Goal: Task Accomplishment & Management: Use online tool/utility

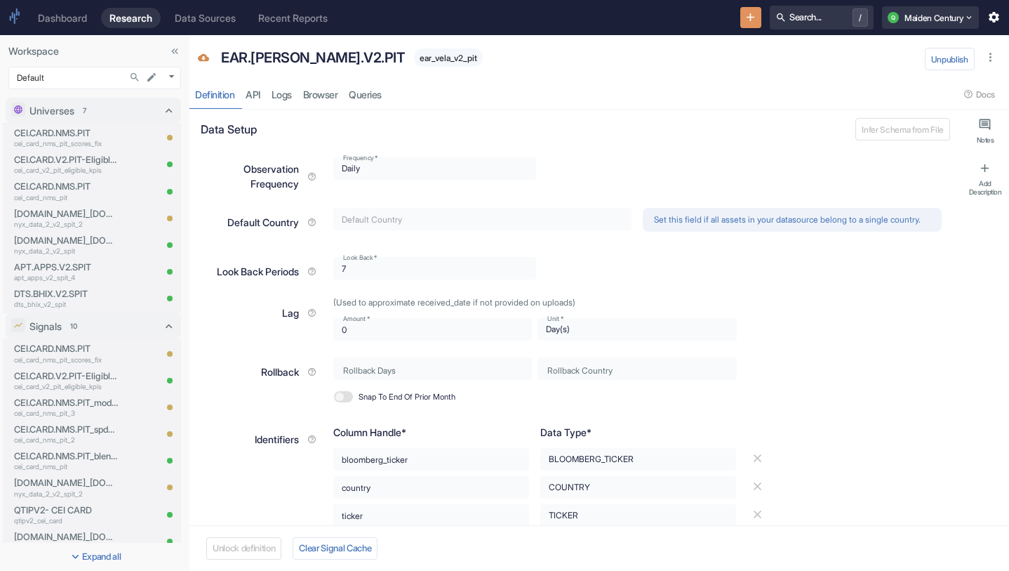
scroll to position [296, 0]
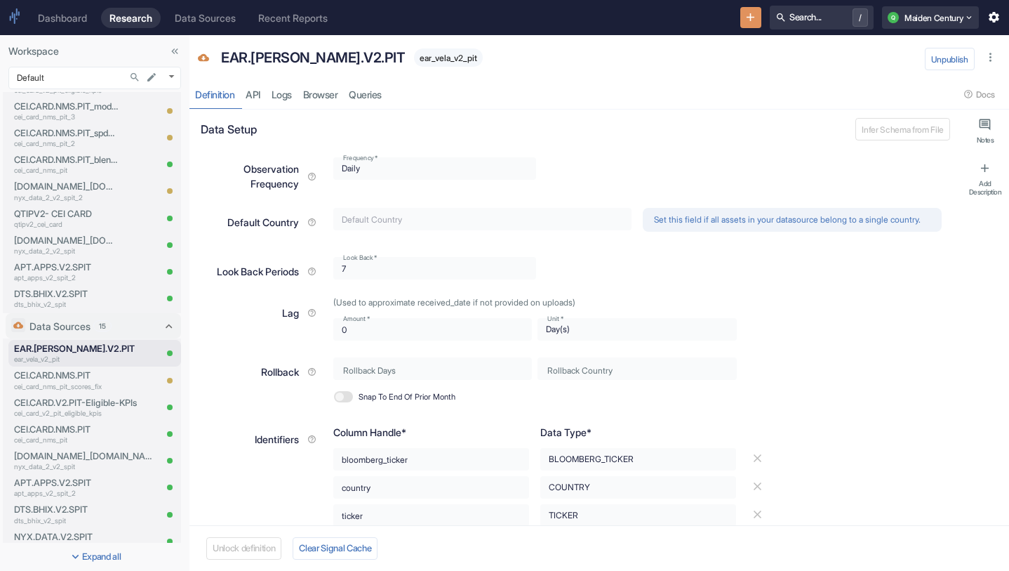
click at [414, 57] on span "ear_vela_v2_pit" at bounding box center [448, 58] width 69 height 11
copy span "ear_vela_v2_pit"
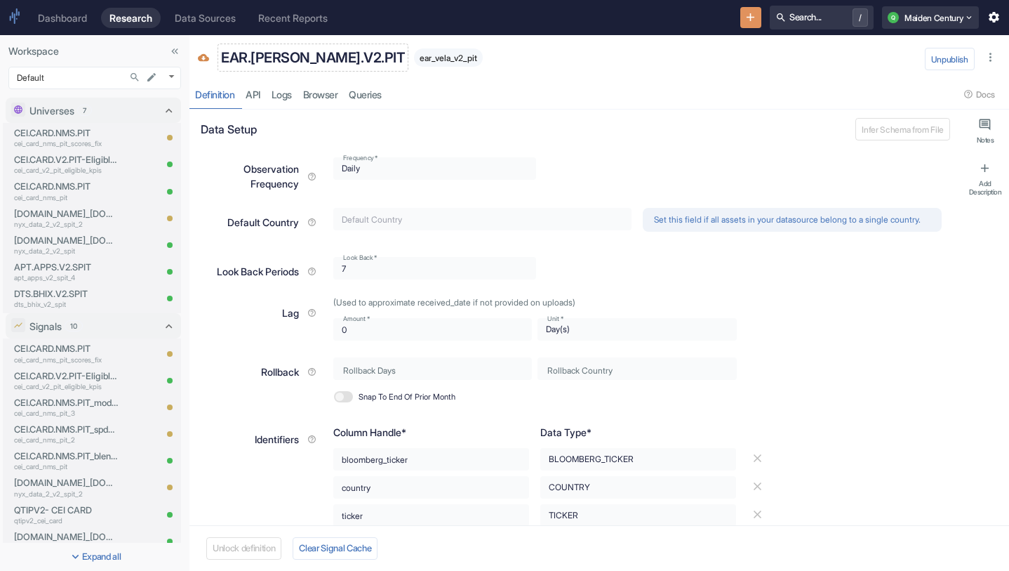
click at [291, 57] on p "EAR.[PERSON_NAME].V2.PIT" at bounding box center [313, 57] width 184 height 21
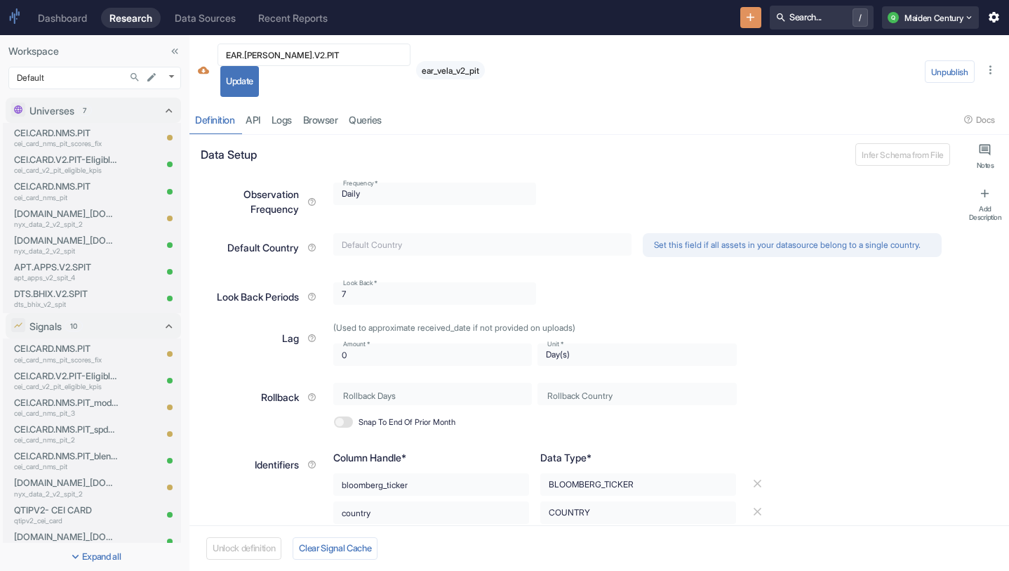
click at [603, 104] on div "EAR.[PERSON_NAME].V2.PIT ​ Update ear_vela_v2_pit Unpublish Definition API Logs…" at bounding box center [600, 85] width 820 height 100
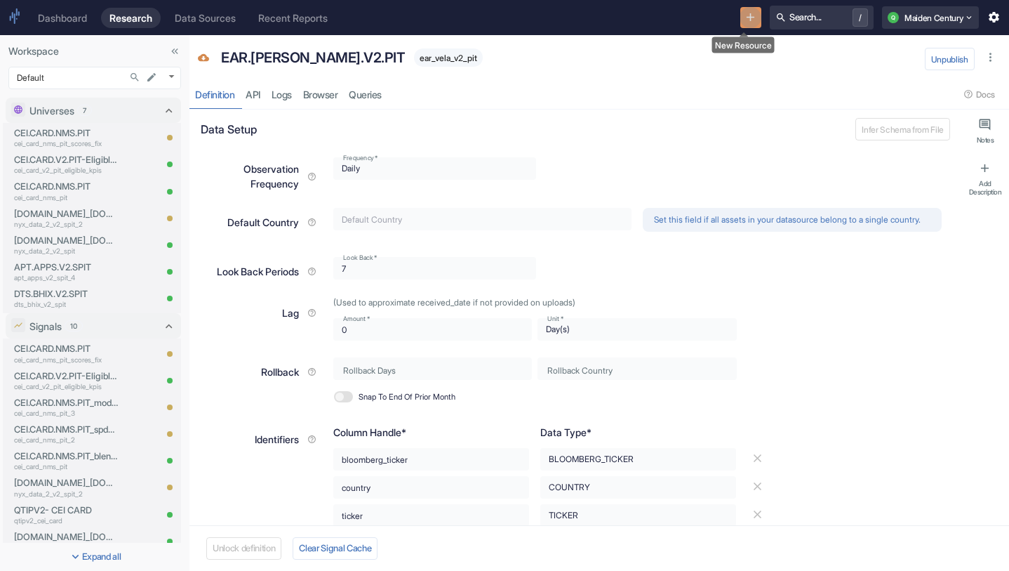
click at [752, 11] on button "New Resource" at bounding box center [752, 18] width 22 height 22
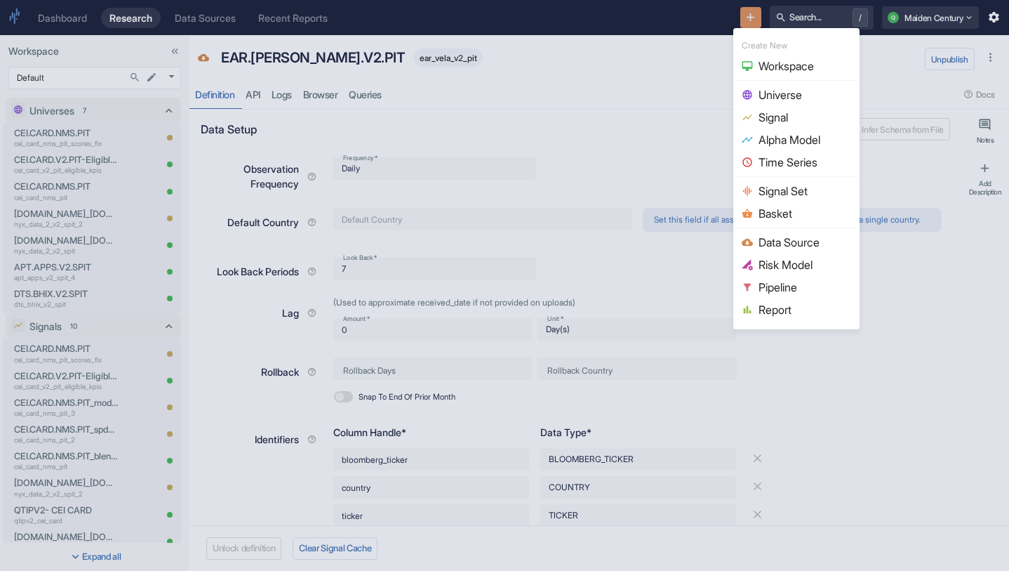
click at [807, 93] on span "Universe" at bounding box center [805, 94] width 93 height 17
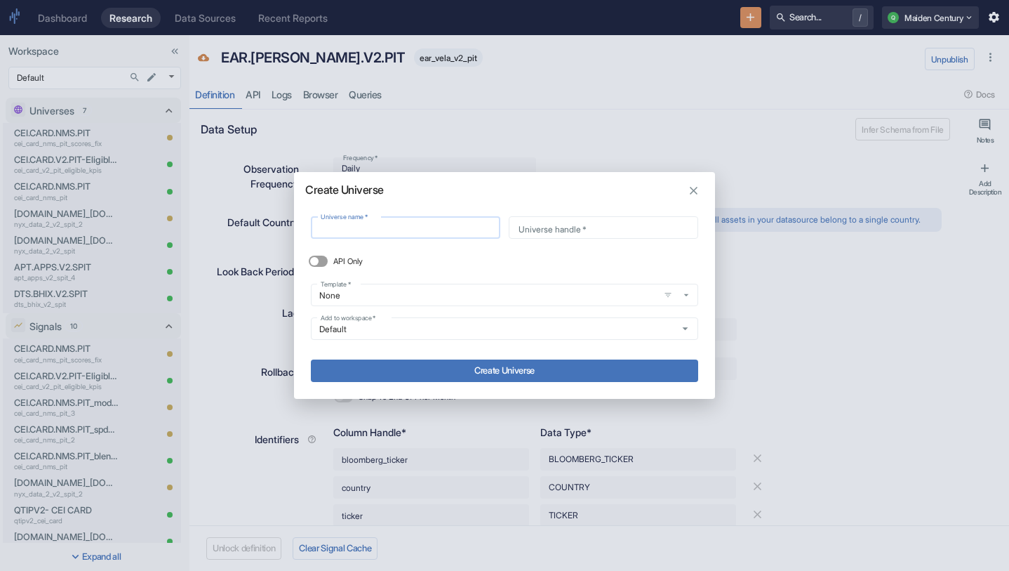
type input "EAR.[PERSON_NAME].V2.PIT"
type input "ear_vela_v2_pit"
type input "EAR.[PERSON_NAME].V2.PIT"
click at [517, 366] on button "Create Universe" at bounding box center [504, 370] width 387 height 22
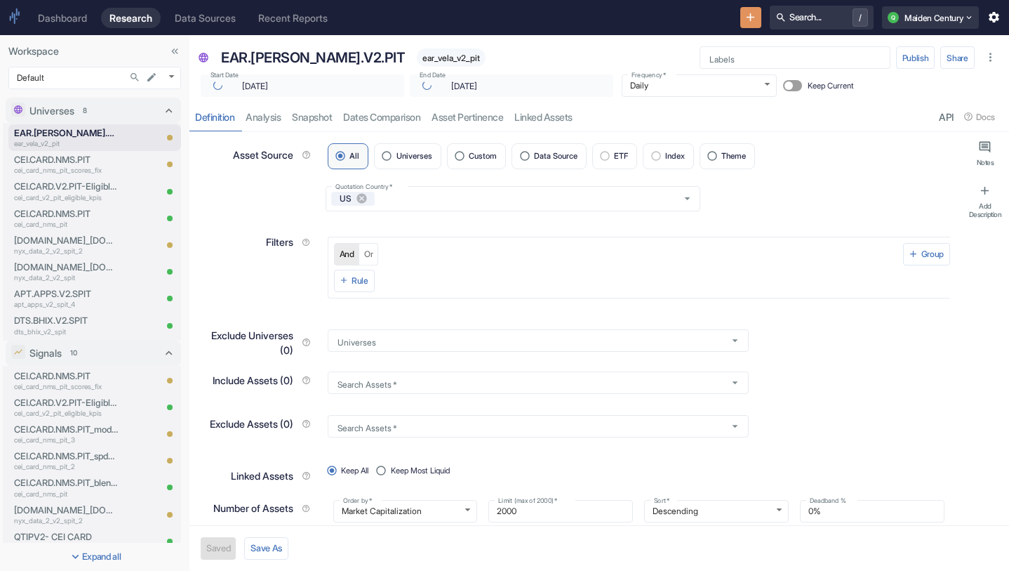
type input "[DATE]"
type textarea "x"
click at [554, 147] on label "Data Source" at bounding box center [549, 156] width 75 height 26
click at [534, 147] on input "Data Source" at bounding box center [524, 156] width 19 height 19
radio input "true"
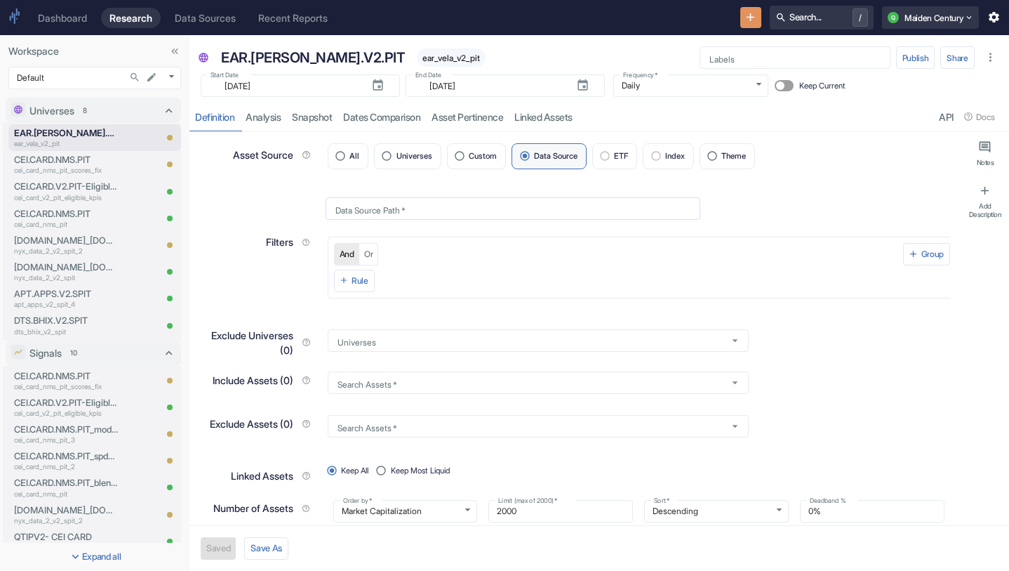
click at [444, 211] on input "Data Source Path   *" at bounding box center [513, 208] width 375 height 16
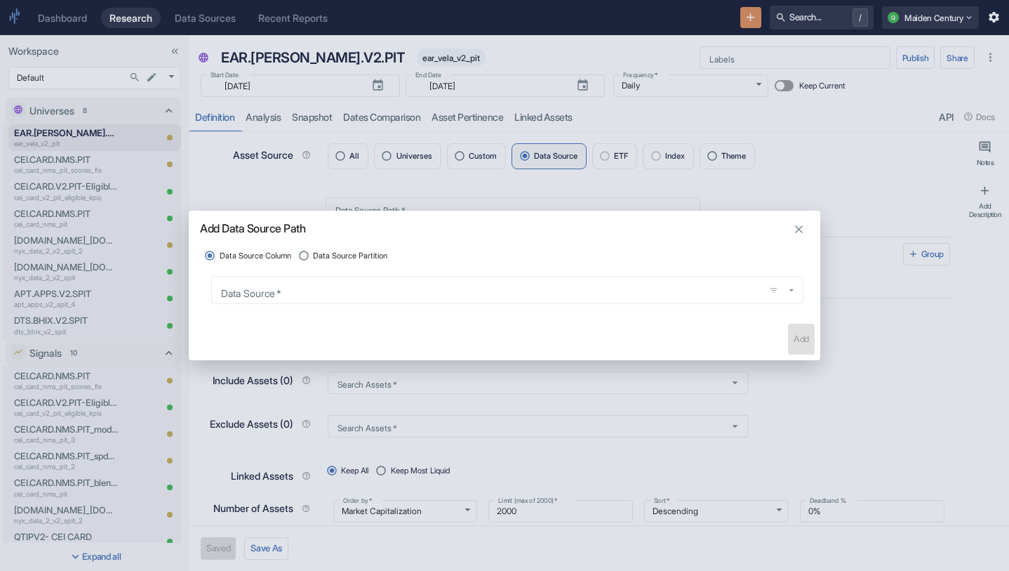
type textarea "x"
click at [378, 259] on span "Data Source Partition" at bounding box center [350, 256] width 74 height 12
click at [314, 259] on input "Data Source Partition" at bounding box center [304, 255] width 19 height 19
radio input "true"
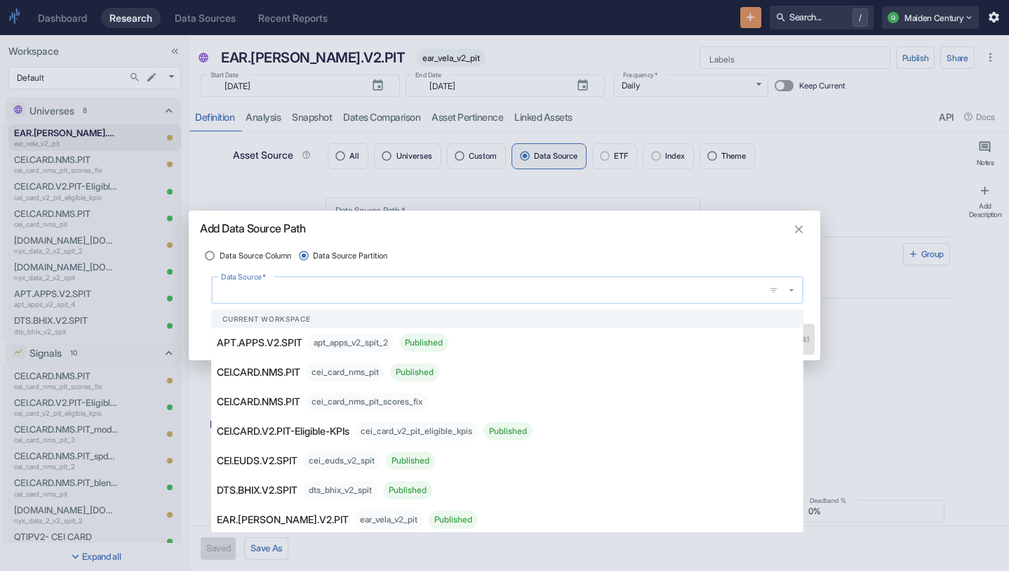
click at [376, 288] on input "Data Source   *" at bounding box center [489, 289] width 543 height 15
paste input "EAR.[PERSON_NAME].V2.PIT"
type input "EAR.[PERSON_NAME].V2.PIT"
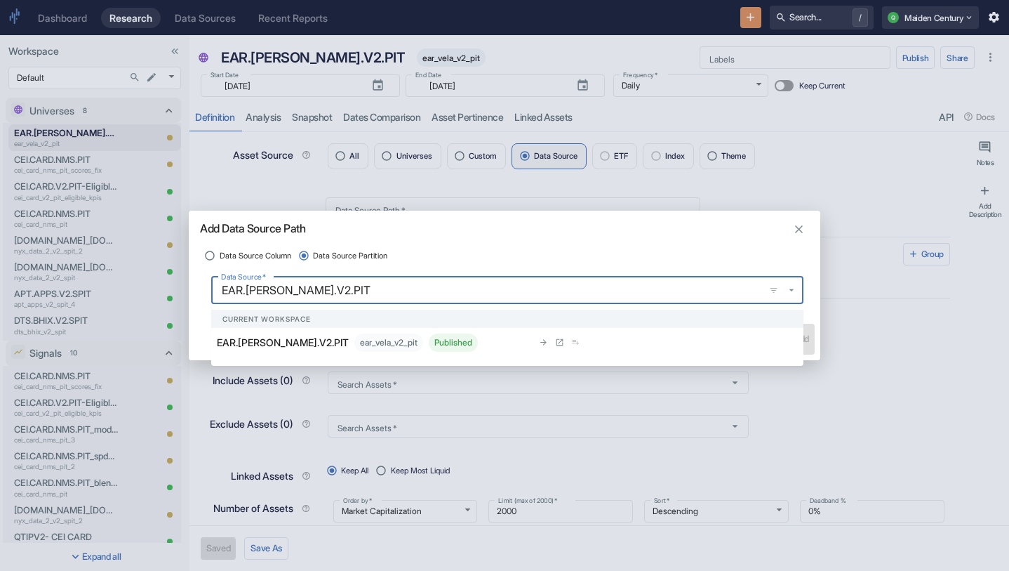
click at [354, 345] on div "ear_vela_v2_pit Published" at bounding box center [416, 342] width 124 height 18
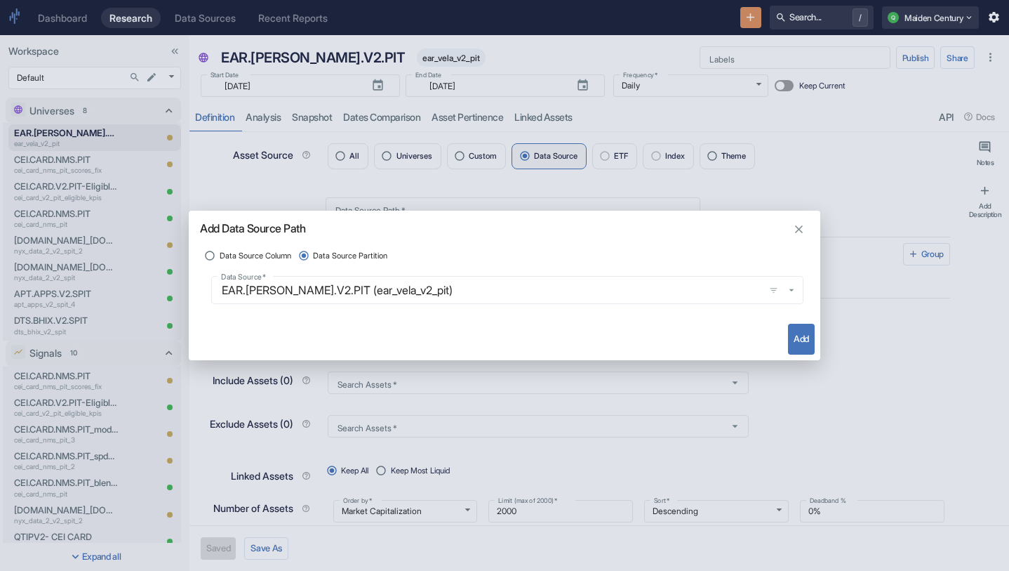
click at [807, 335] on button "Add" at bounding box center [801, 339] width 27 height 31
type textarea "x"
type input "ear_vela_v2_pit"
radio input "true"
radio input "false"
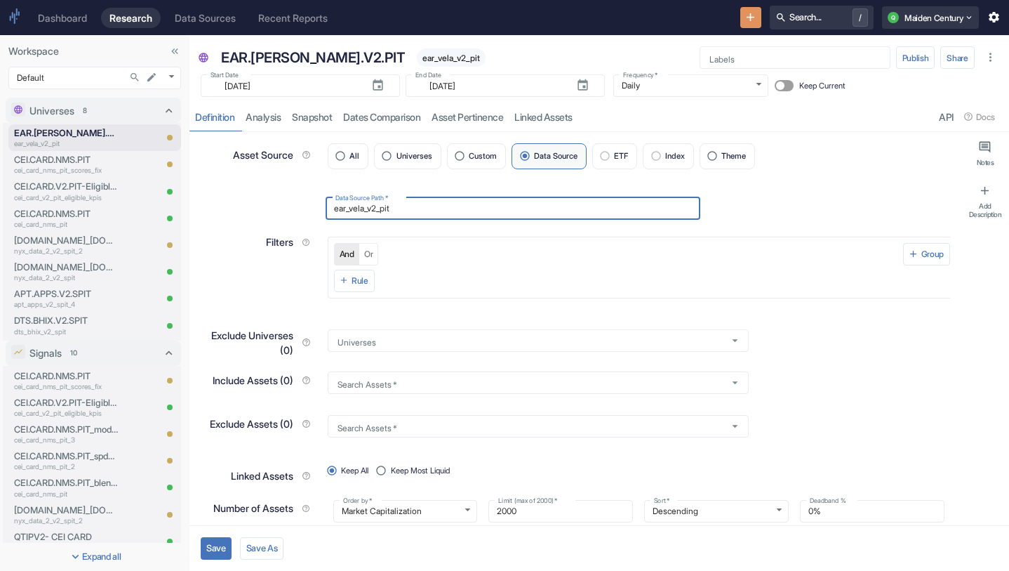
scroll to position [20, 0]
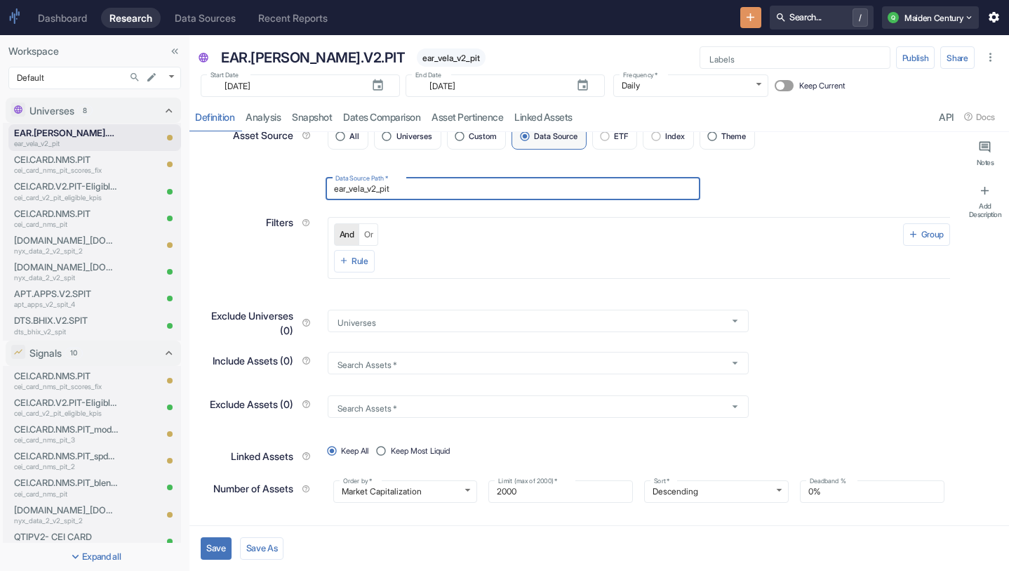
click at [222, 545] on button "Save" at bounding box center [216, 548] width 31 height 22
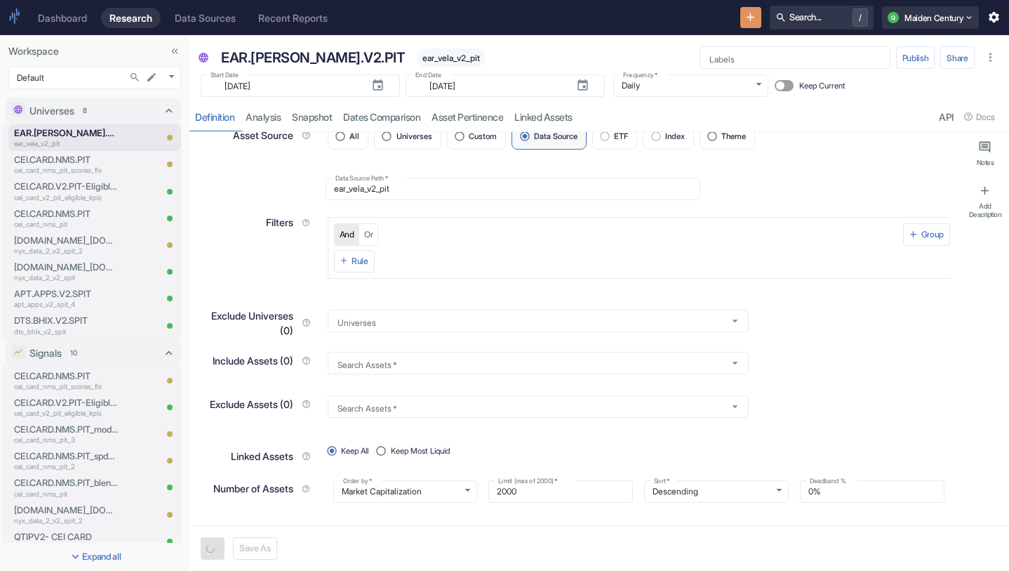
type textarea "x"
type input "[DATE]"
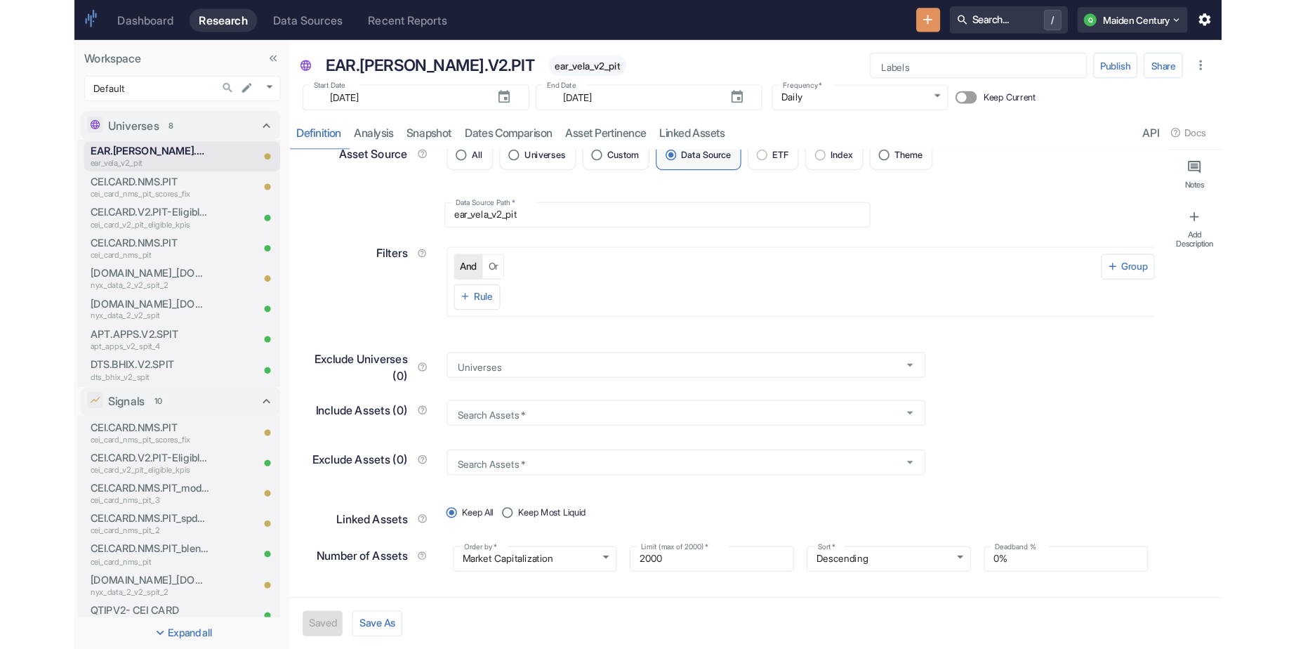
scroll to position [0, 0]
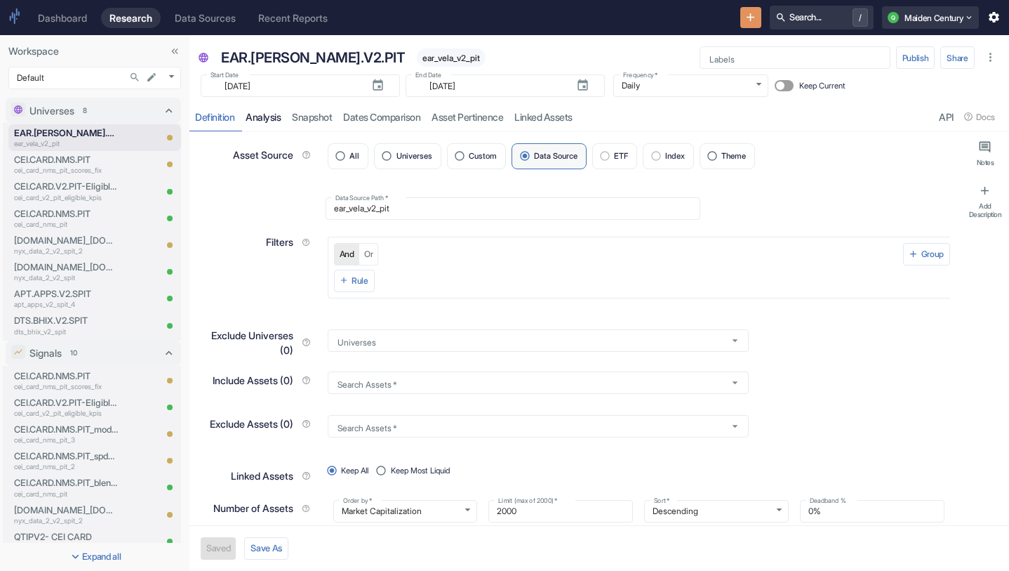
click at [270, 115] on link "analysis" at bounding box center [263, 116] width 46 height 29
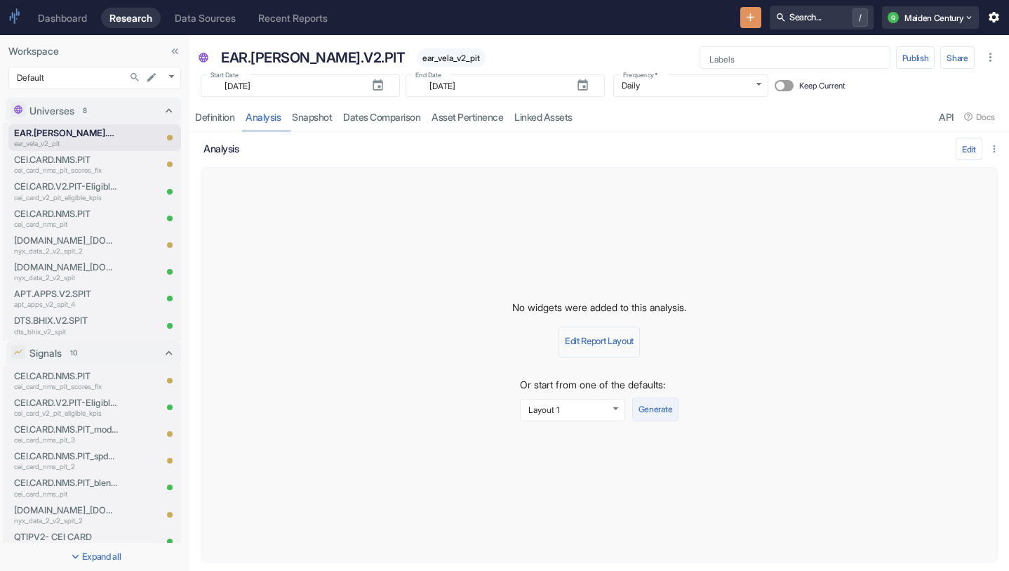
click at [655, 403] on button "Generate" at bounding box center [655, 409] width 46 height 24
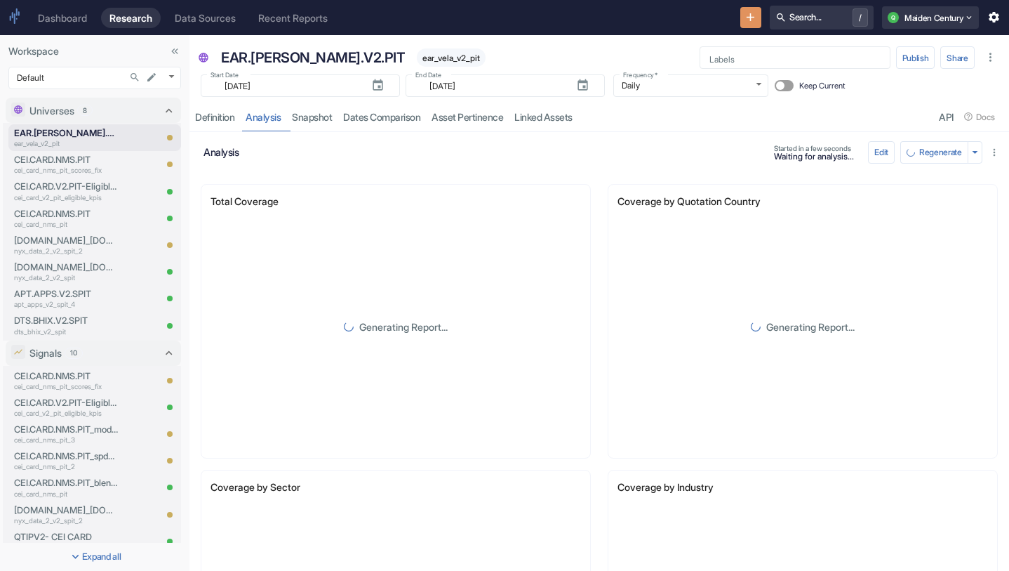
click at [750, 27] on button "New Resource" at bounding box center [752, 18] width 22 height 22
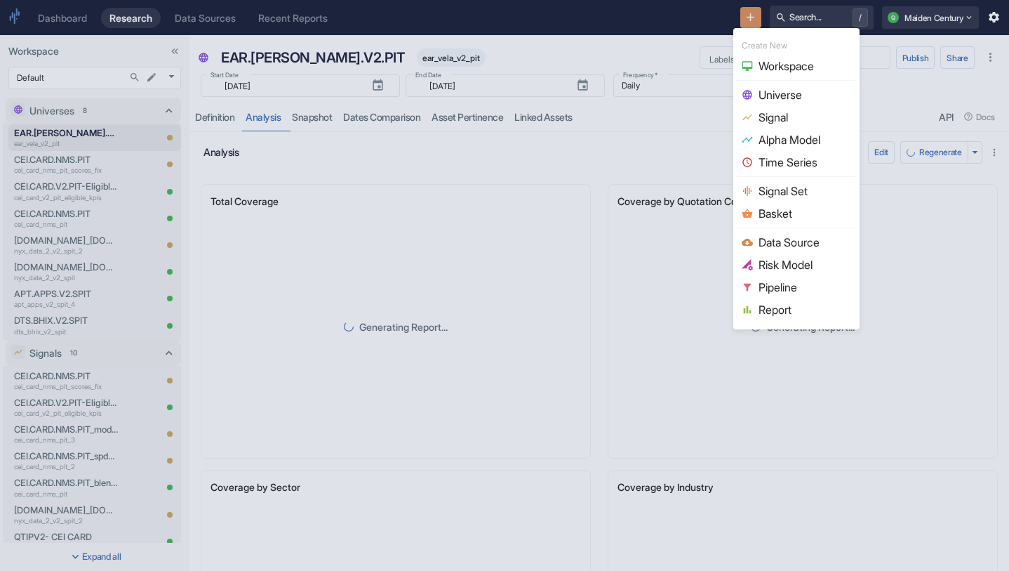
click at [656, 54] on div at bounding box center [504, 285] width 1009 height 571
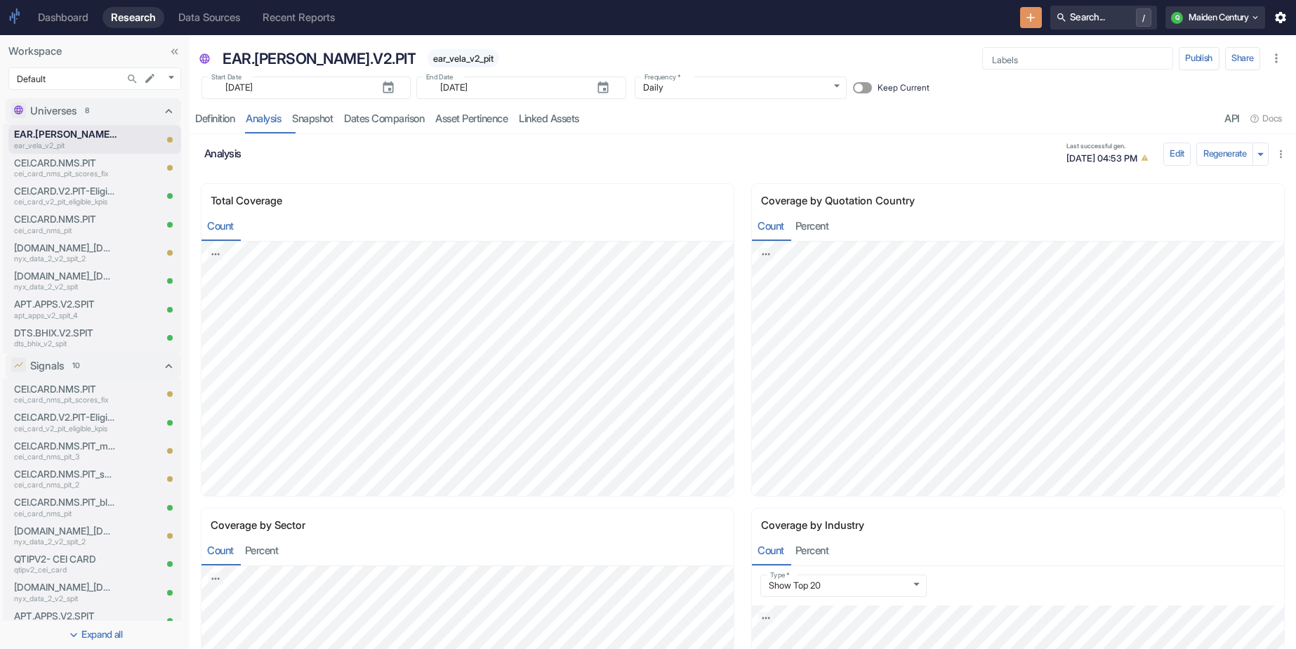
click at [1009, 27] on button "New Resource" at bounding box center [1031, 18] width 22 height 22
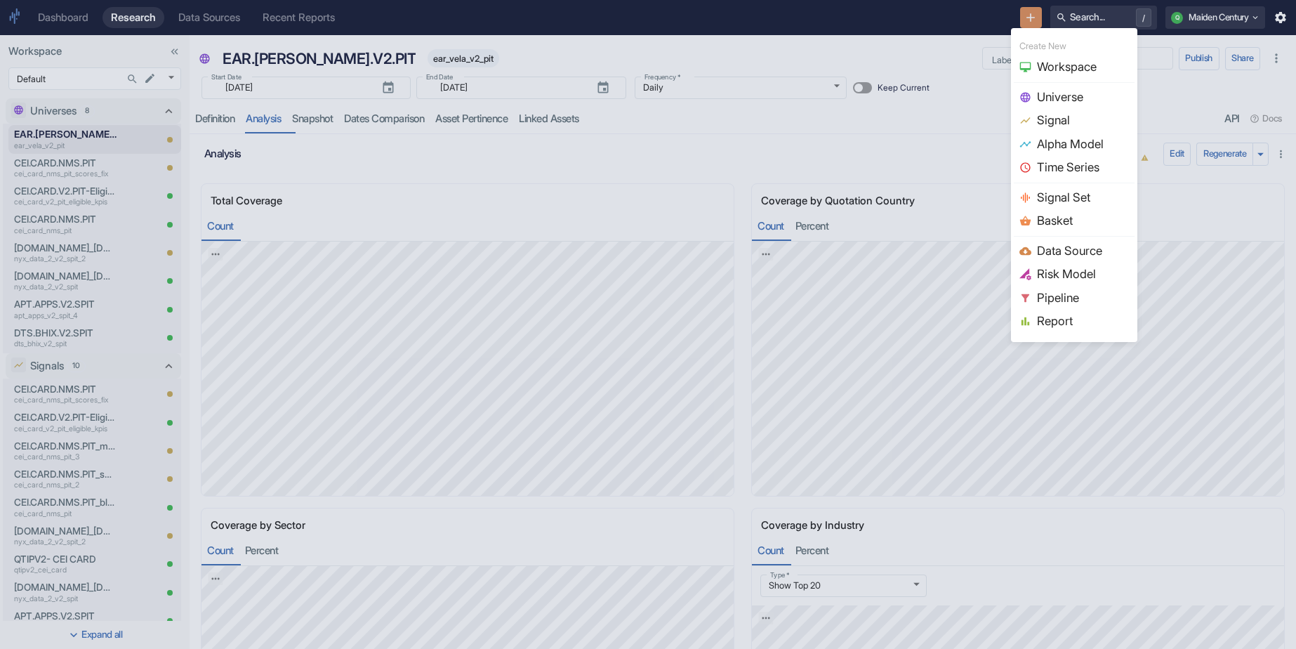
click at [1009, 114] on span "Signal" at bounding box center [1083, 121] width 92 height 18
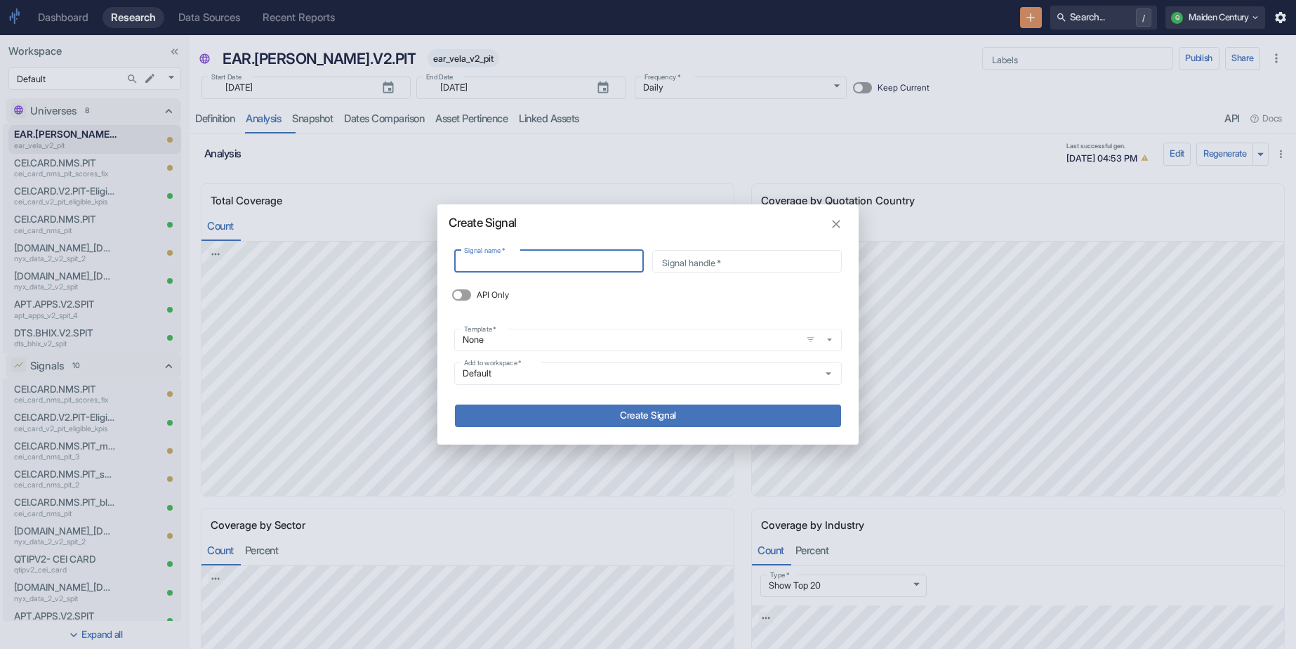
type input "EAR.[PERSON_NAME].V2.PIT"
type input "ear_vela_v2_pit"
type input "EAR.[PERSON_NAME].V2.PIT"
click at [658, 412] on button "Create Signal" at bounding box center [648, 415] width 386 height 22
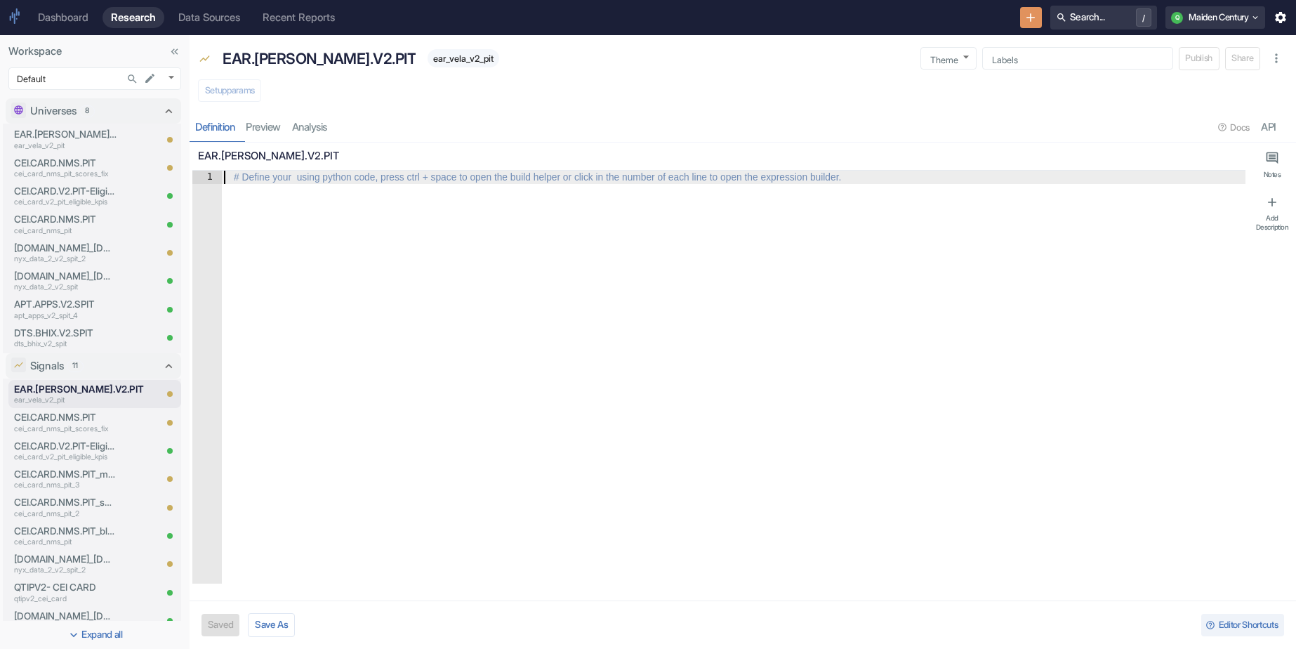
click at [294, 175] on div "# Define your using python code, press ctrl + space to open the build helper or…" at bounding box center [537, 177] width 618 height 12
type textarea "x"
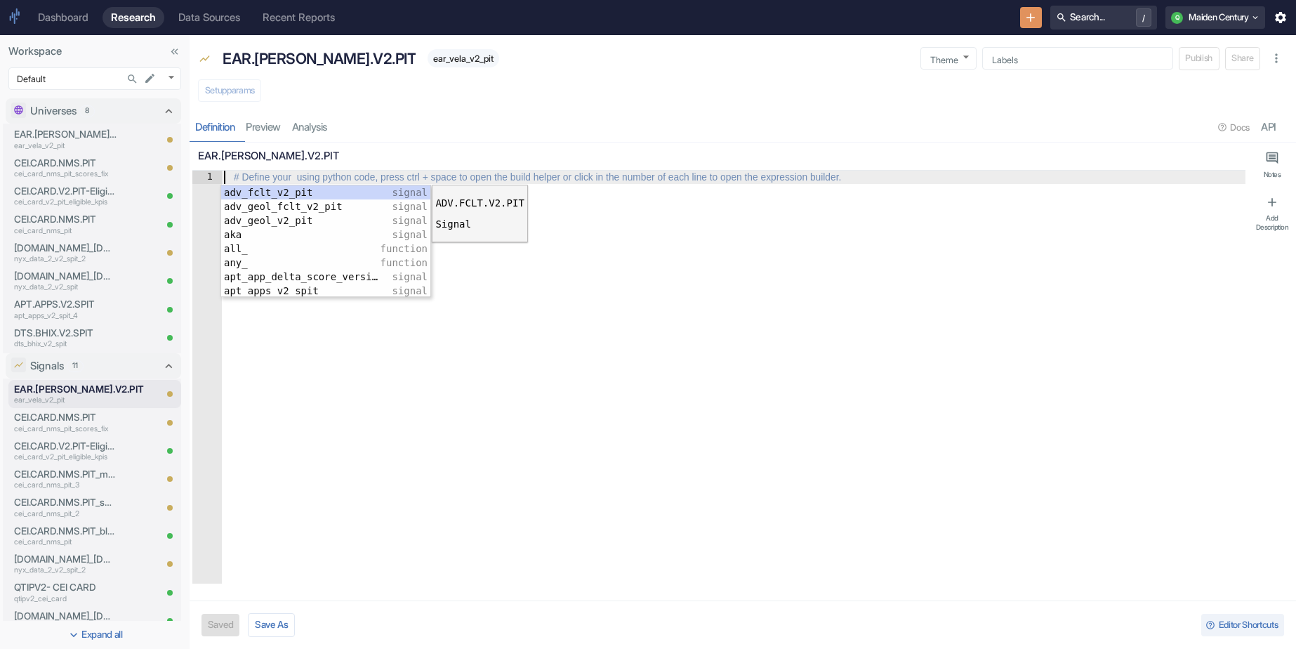
type textarea "e"
type textarea "x"
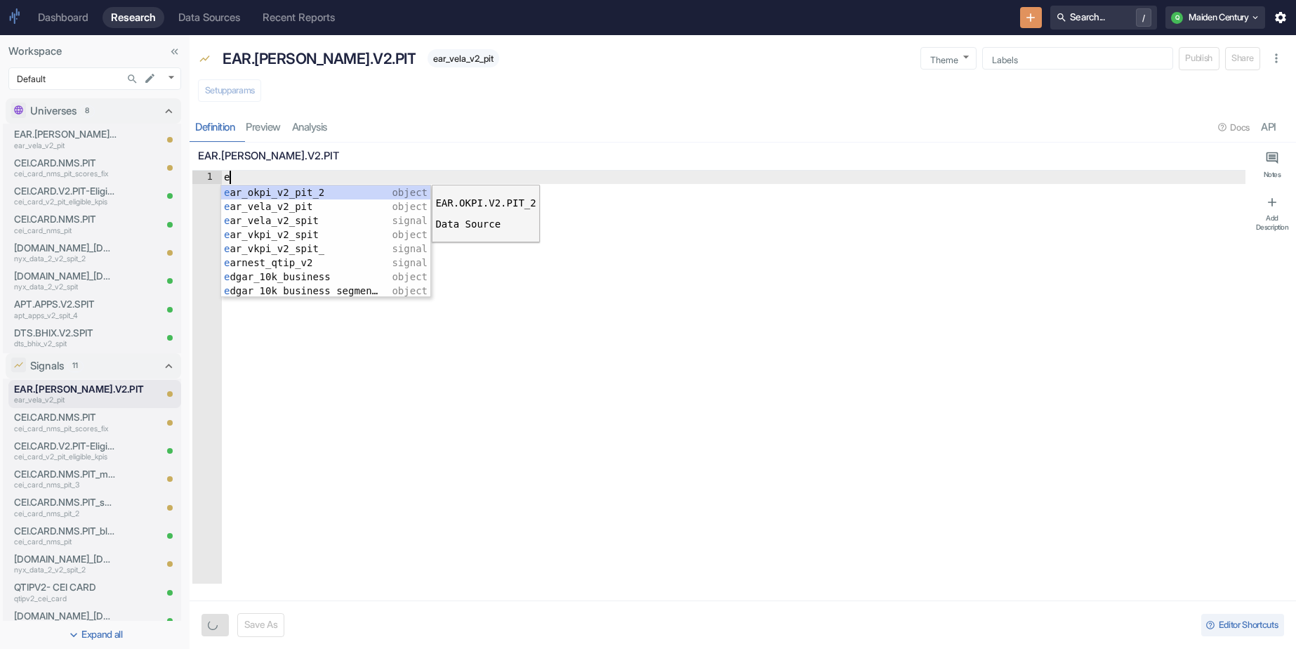
type textarea "ea"
type textarea "x"
type textarea "ear"
type textarea "x"
type textarea "ear_"
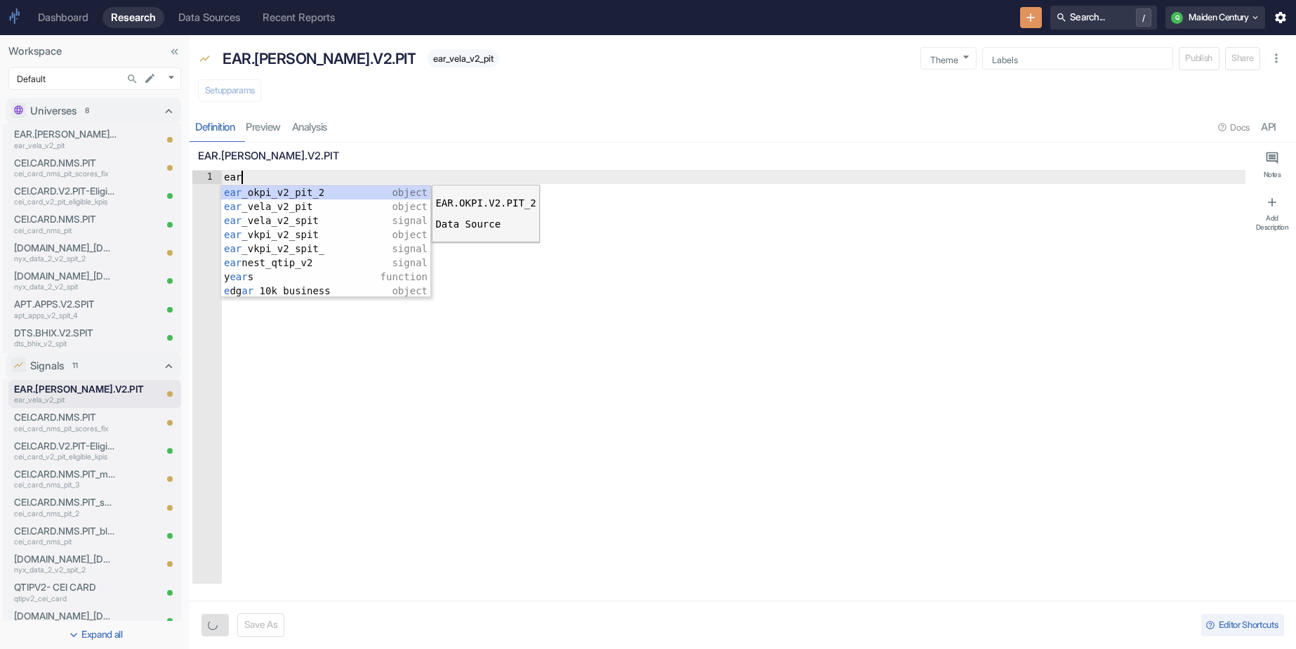
type textarea "x"
type textarea "ear_v"
type textarea "x"
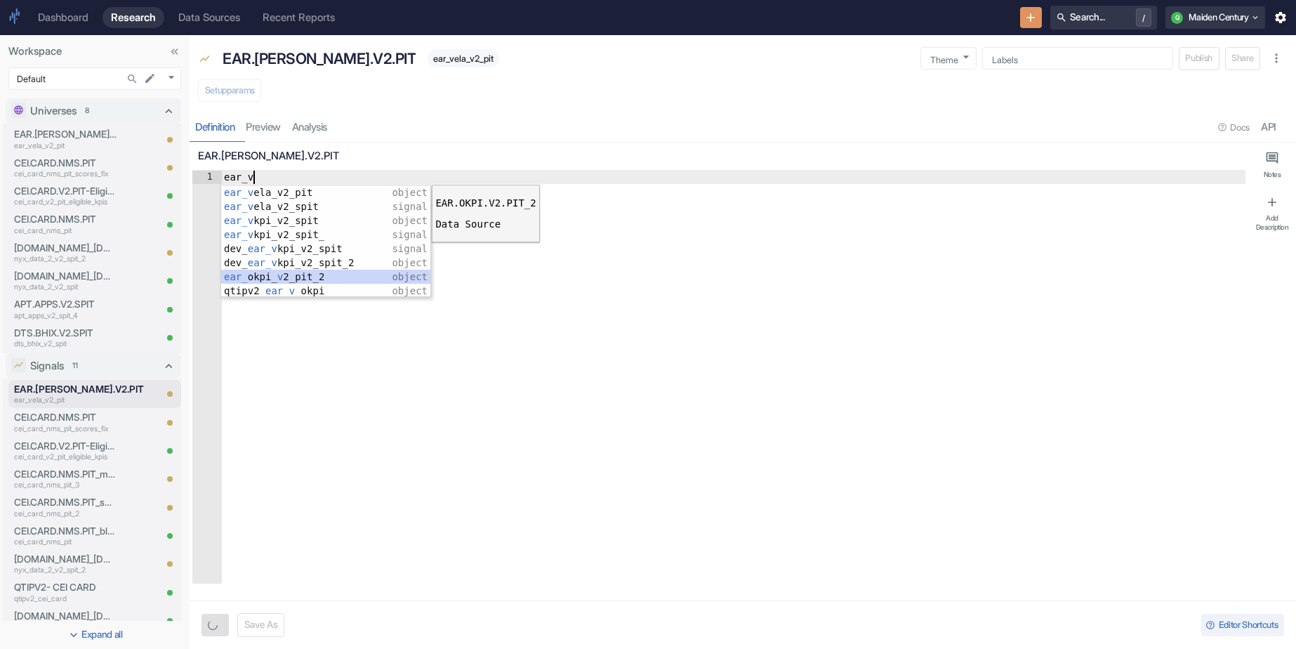
type textarea "ear_ve"
type textarea "x"
type textarea "ear_vel"
type textarea "x"
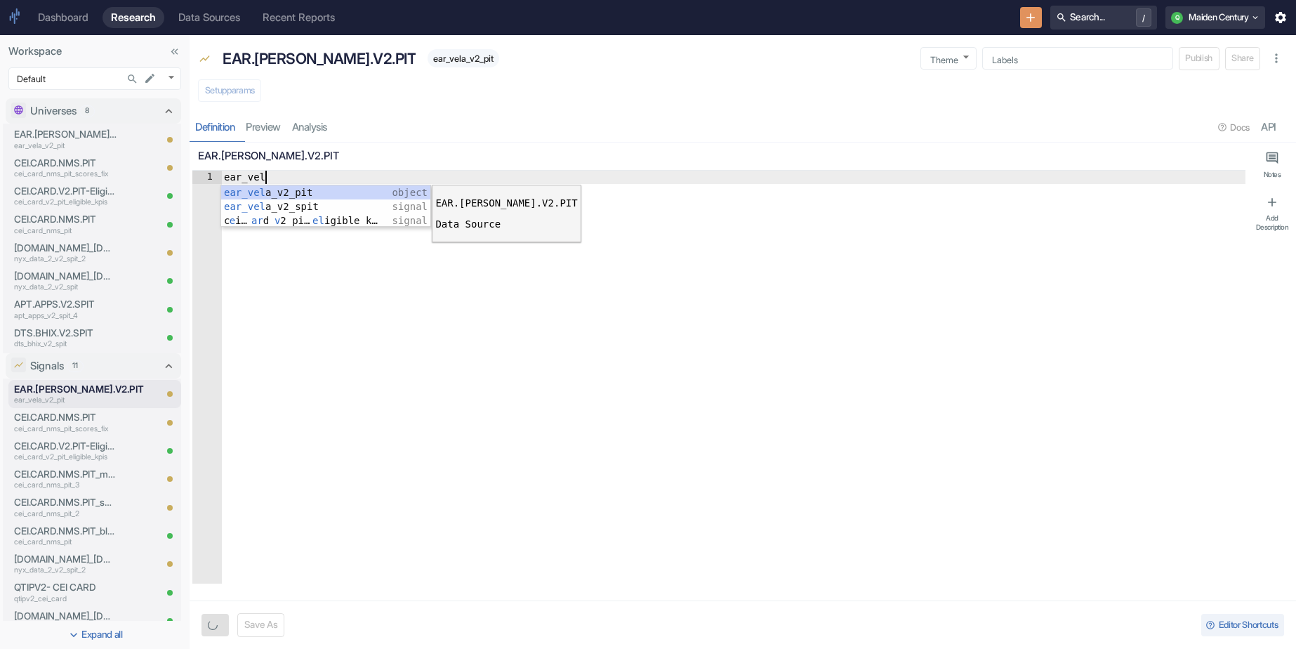
scroll to position [0, 2]
type textarea "ear_vela"
type textarea "x"
type textarea "ear_vela_v2_pit"
type textarea "x"
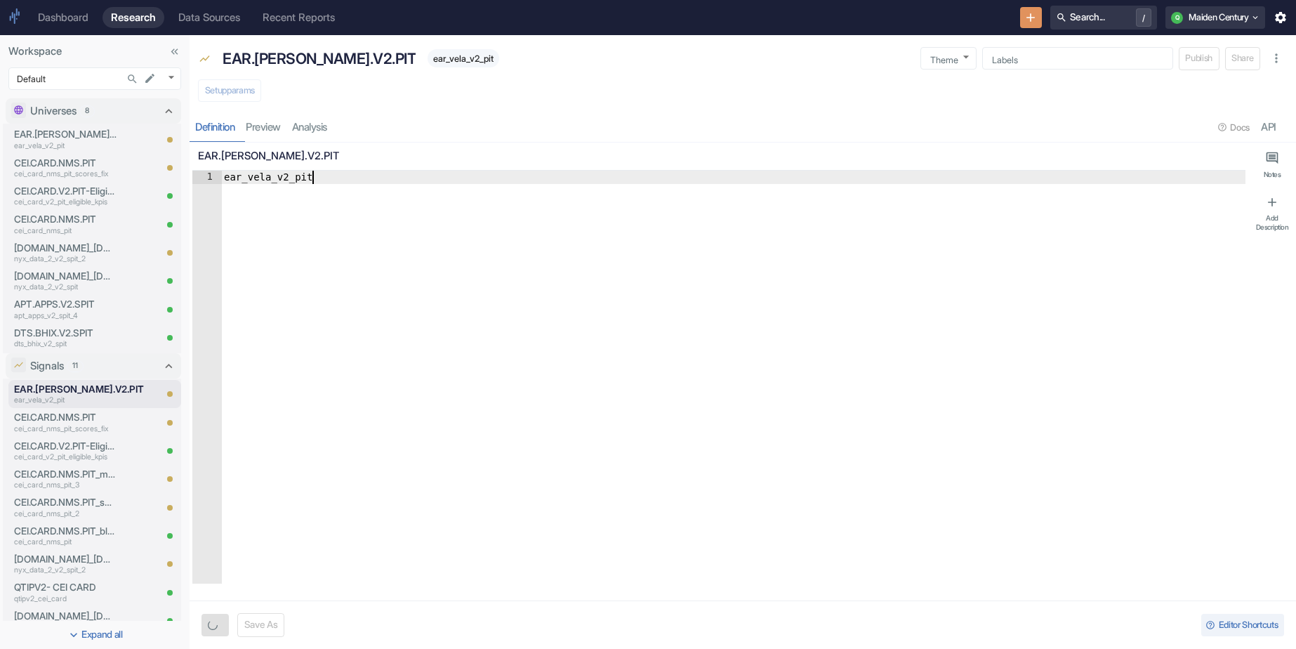
type textarea "ear_vela_v2_pit."
type textarea "x"
type textarea "ear_vela_v2_pit.q"
type textarea "x"
type textarea "ear_vela_v2_pit.qt"
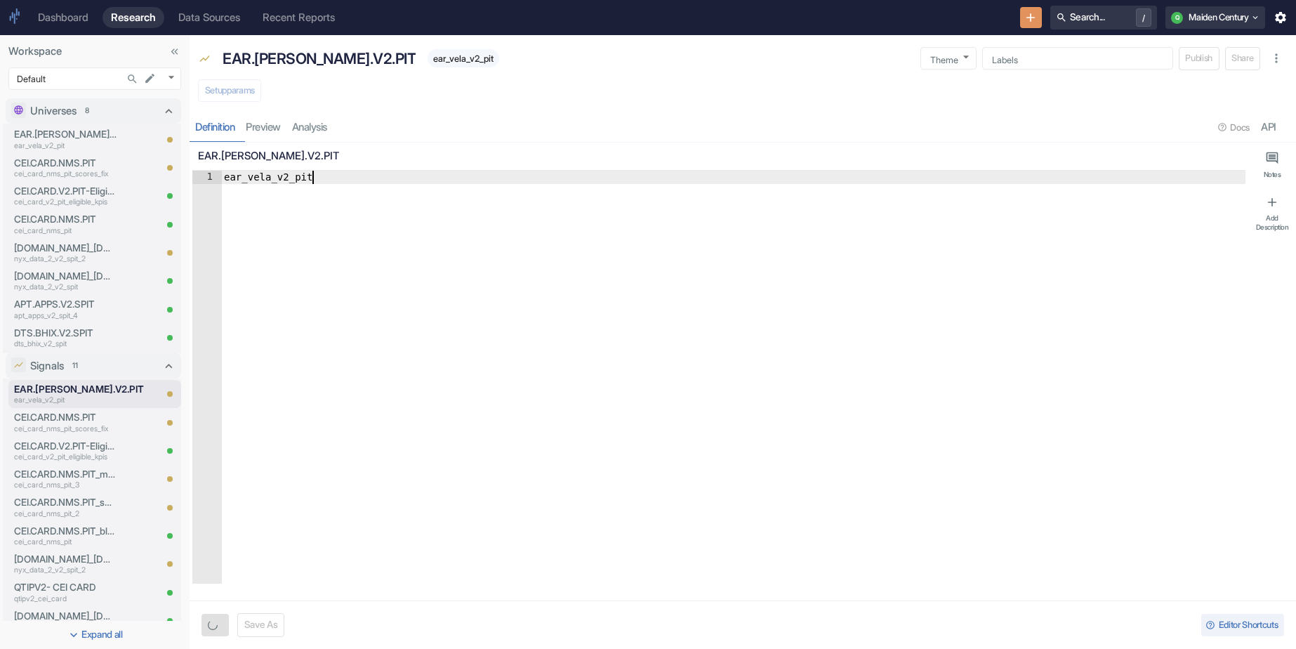
type textarea "x"
type textarea "ear_vela_v2_pit.qti"
type textarea "x"
type textarea "ear_vela_v2_pit.qtip"
type textarea "x"
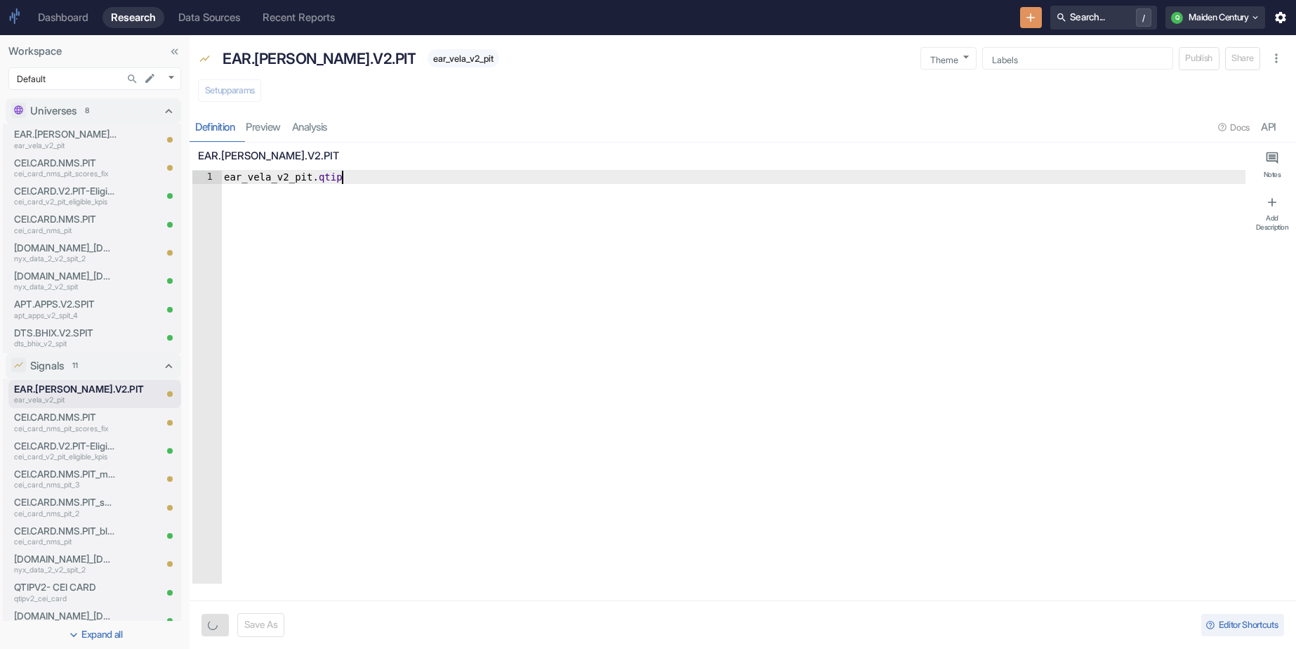
type textarea "ear_vela_v2_pit.qtip_"
type textarea "x"
type textarea "ear_vela_v2_pit.qtip_s"
type textarea "x"
type textarea "ear_vela_v2_pit.qtip_sc"
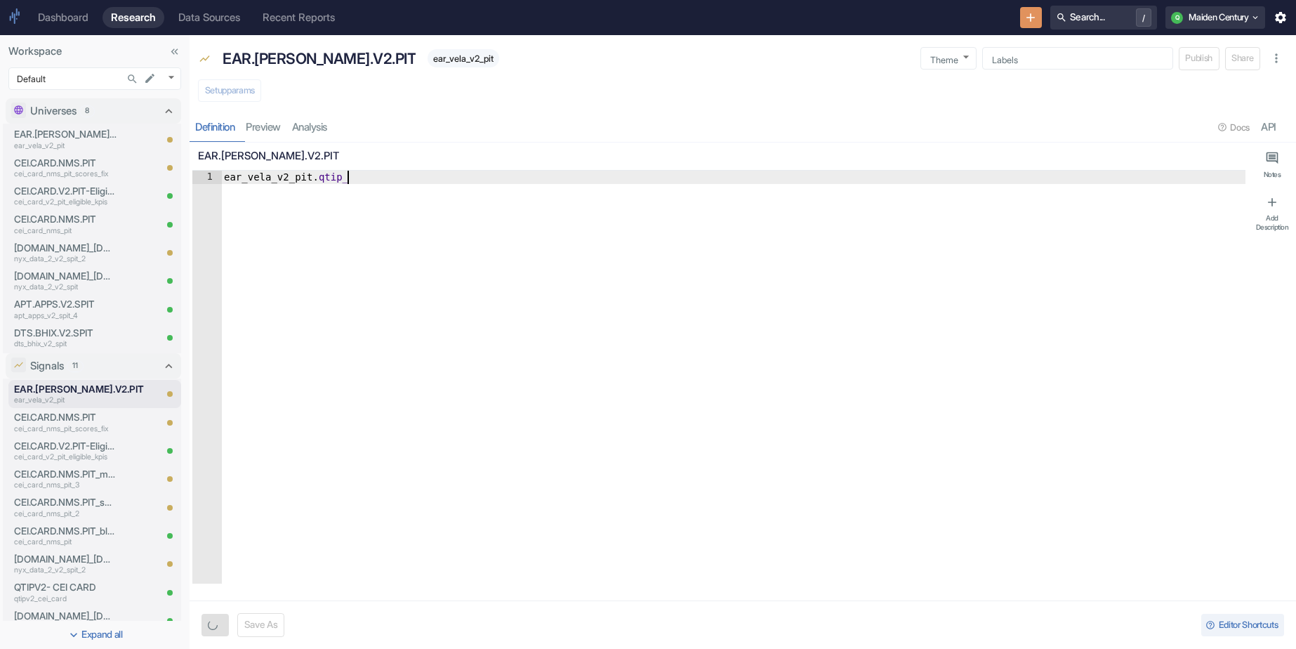
type textarea "x"
type textarea "ear_vela_v2_pit.qtip_scp"
type textarea "x"
type textarea "ear_vela_v2_pit.qtip_scpr"
type textarea "x"
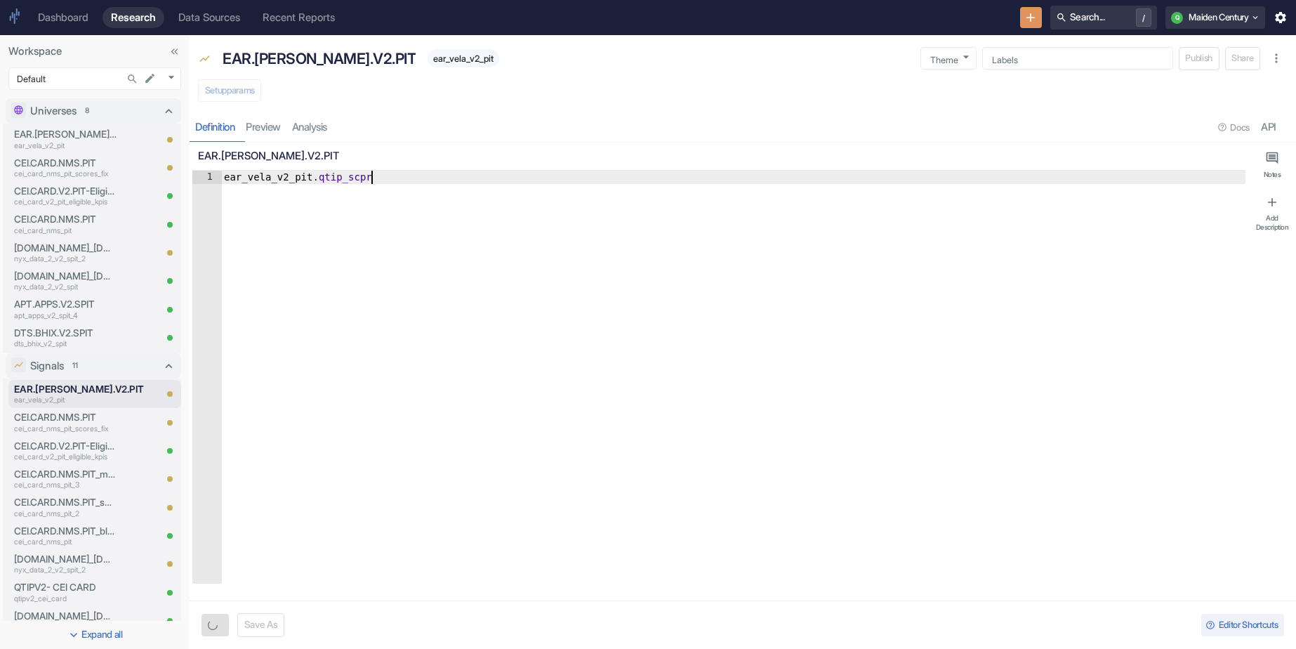
type textarea "ear_vela_v2_pit.qtip_scp"
type textarea "x"
type textarea "ear_vela_v2_pit.qtip_sc"
type textarea "x"
type textarea "ear_vela_v2_pit.qtip_sco"
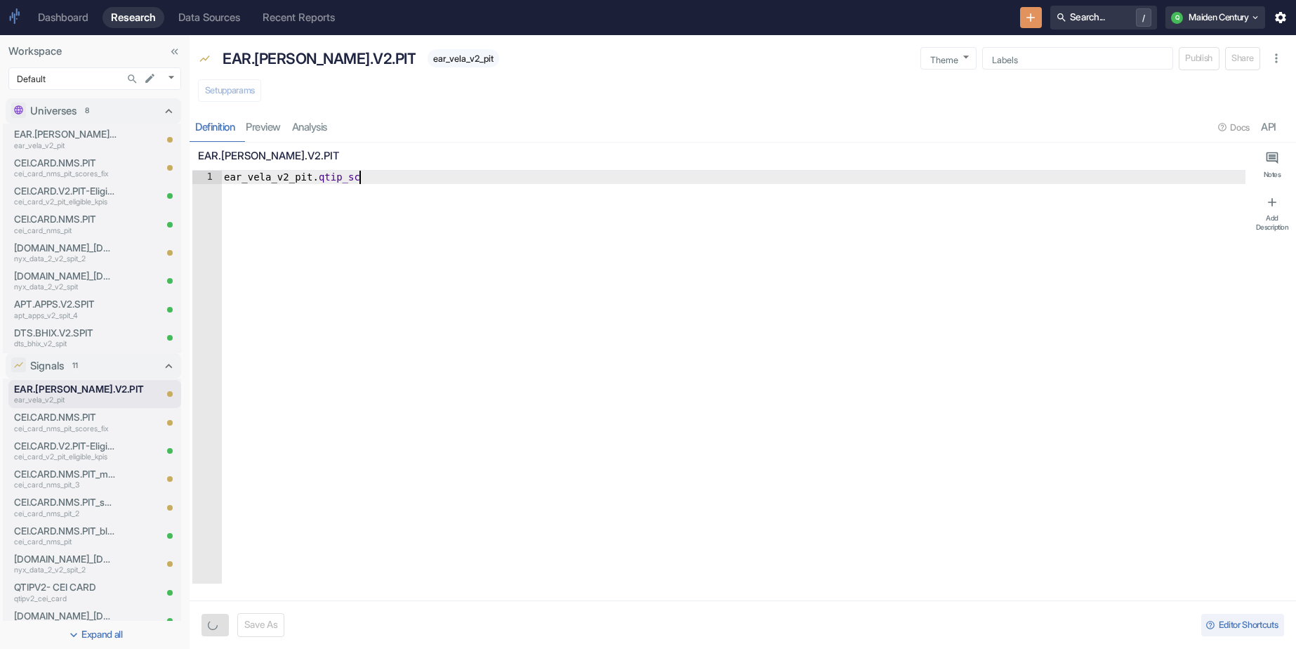
type textarea "x"
type textarea "ear_vela_v2_pit.qtip_scoe"
type textarea "x"
type textarea "ear_vela_v2_pit.qtip_scoer"
type textarea "x"
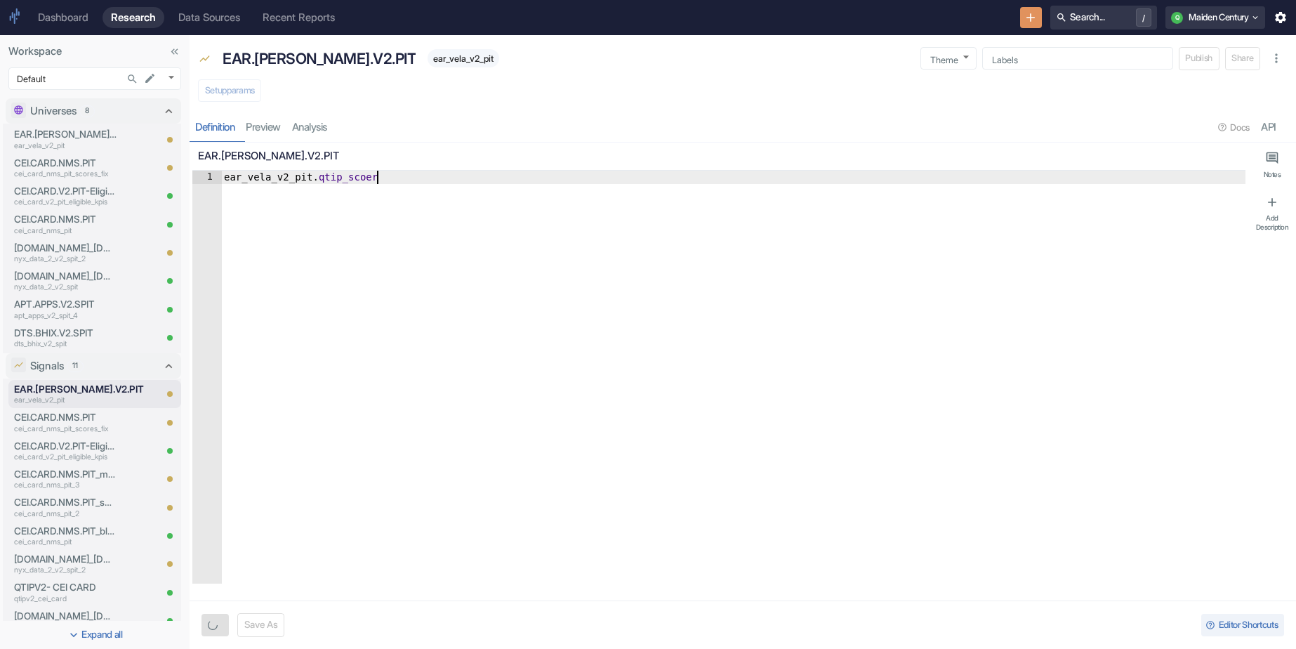
type textarea "ear_vela_v2_pit.qtip_scoe"
type textarea "x"
type textarea "ear_vela_v2_pit.qtip_sco"
type textarea "x"
type textarea "ear_vela_v2_pit.qtip_scor"
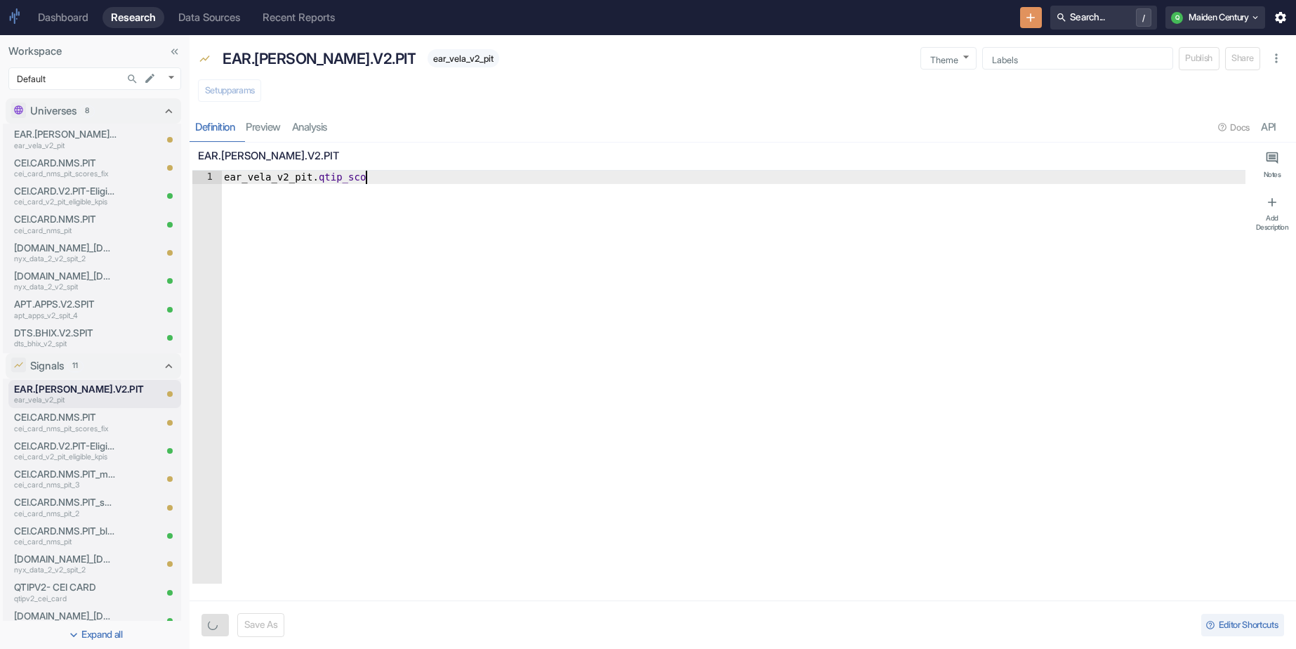
scroll to position [0, 10]
type textarea "x"
type textarea "ear_vela_v2_pit.qtip_score"
type textarea "x"
type textarea "ear_vela_v2_pit.qtip_score"
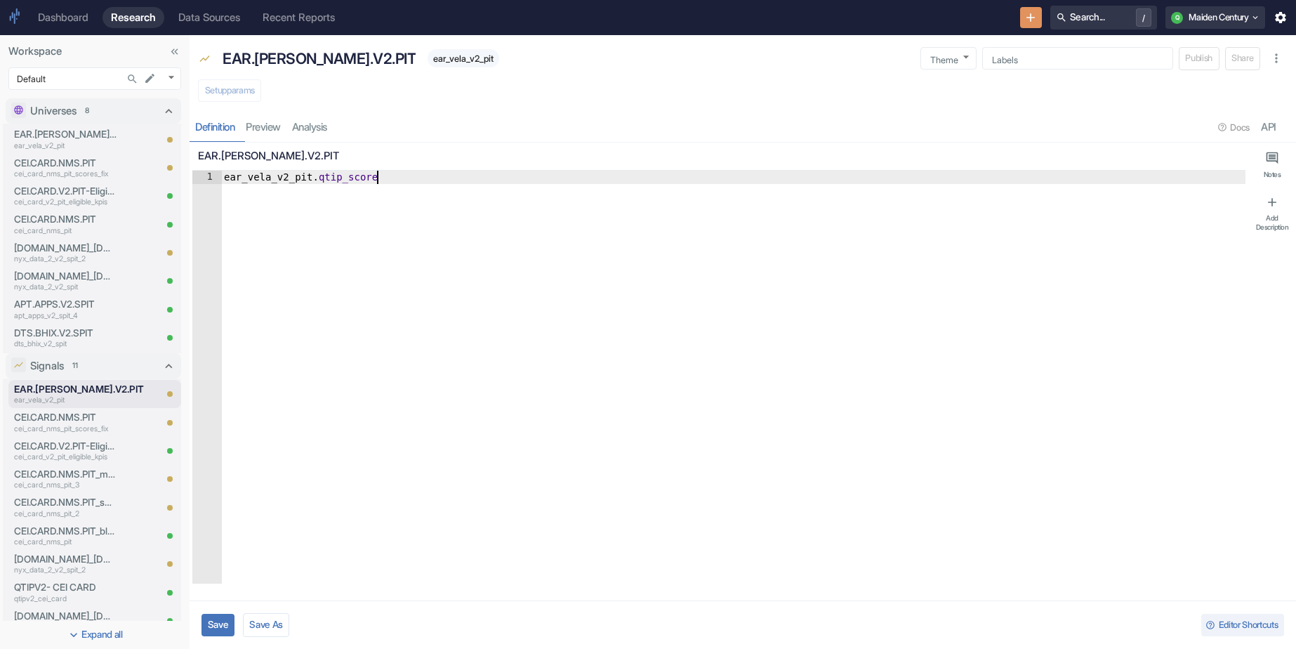
click at [223, 570] on button "Save" at bounding box center [217, 624] width 33 height 22
click at [251, 90] on button "Setup params" at bounding box center [229, 90] width 63 height 22
type textarea "x"
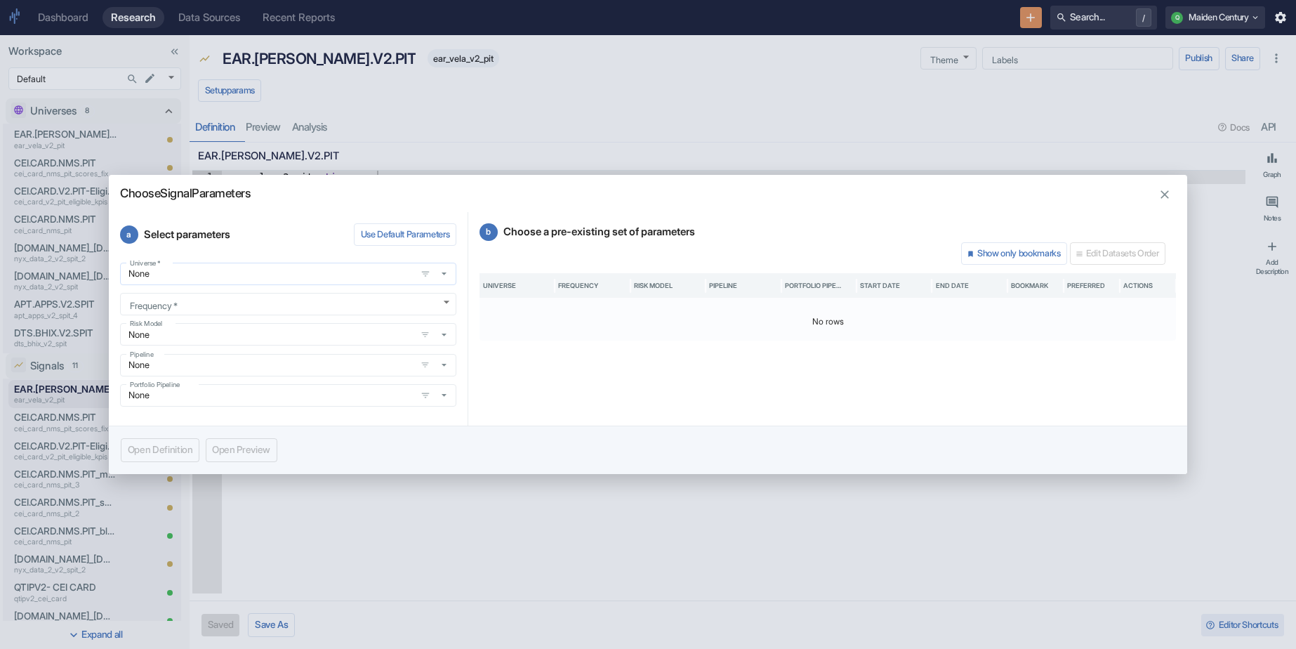
click at [224, 269] on input "None" at bounding box center [267, 273] width 287 height 12
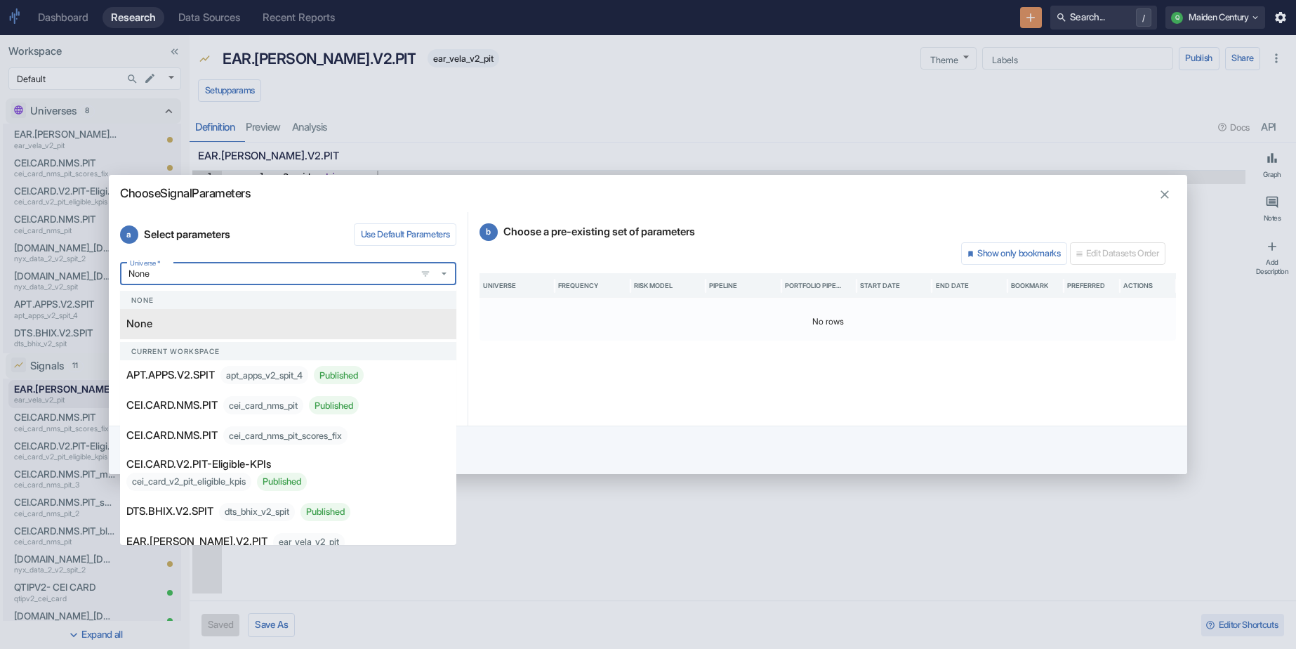
paste input "EAR.[PERSON_NAME].V2.PIT"
type input "EAR.[PERSON_NAME].V2.PIT"
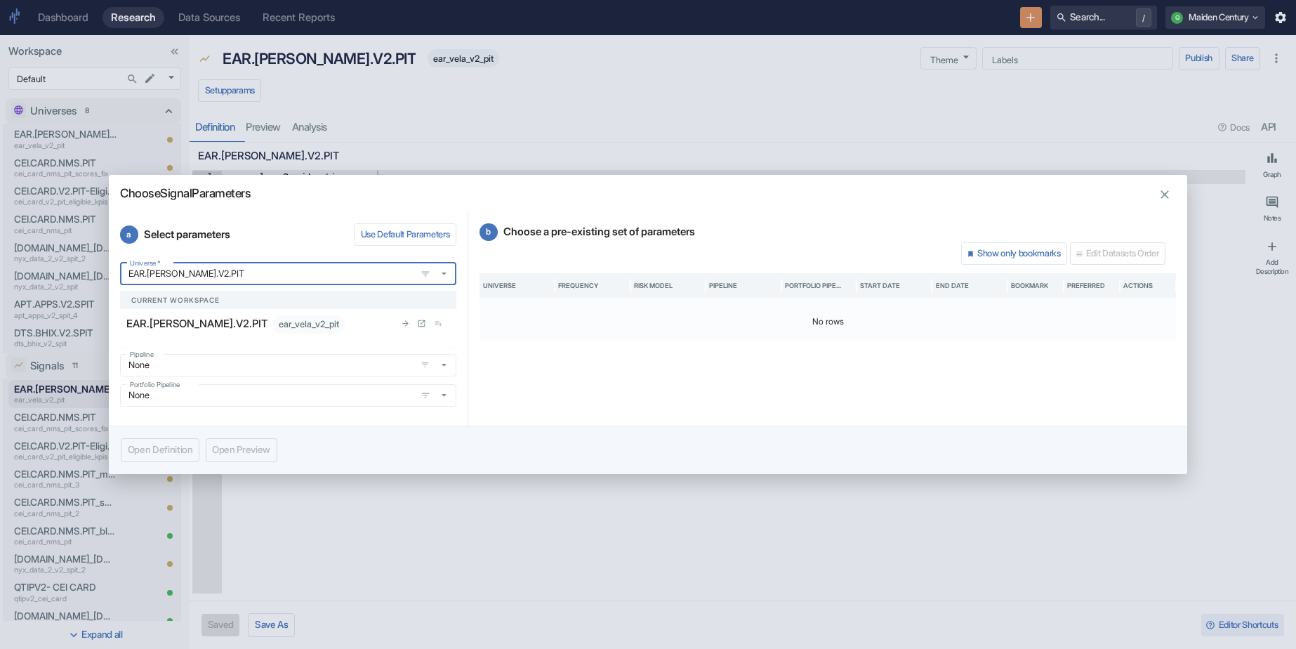
click at [208, 321] on p "EAR.[PERSON_NAME].V2.PIT" at bounding box center [196, 323] width 141 height 15
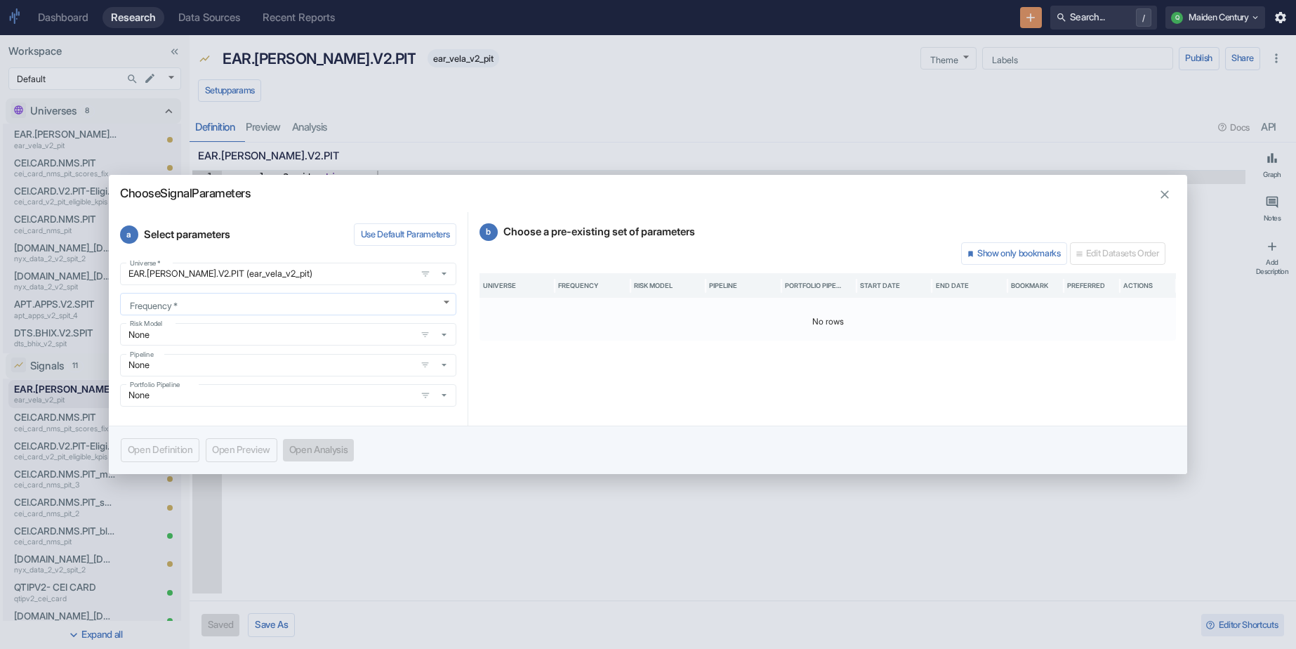
click at [236, 310] on body "Dashboard Research Data Sources Recent Reports Search... / Q Maiden Century Wor…" at bounding box center [648, 324] width 1296 height 649
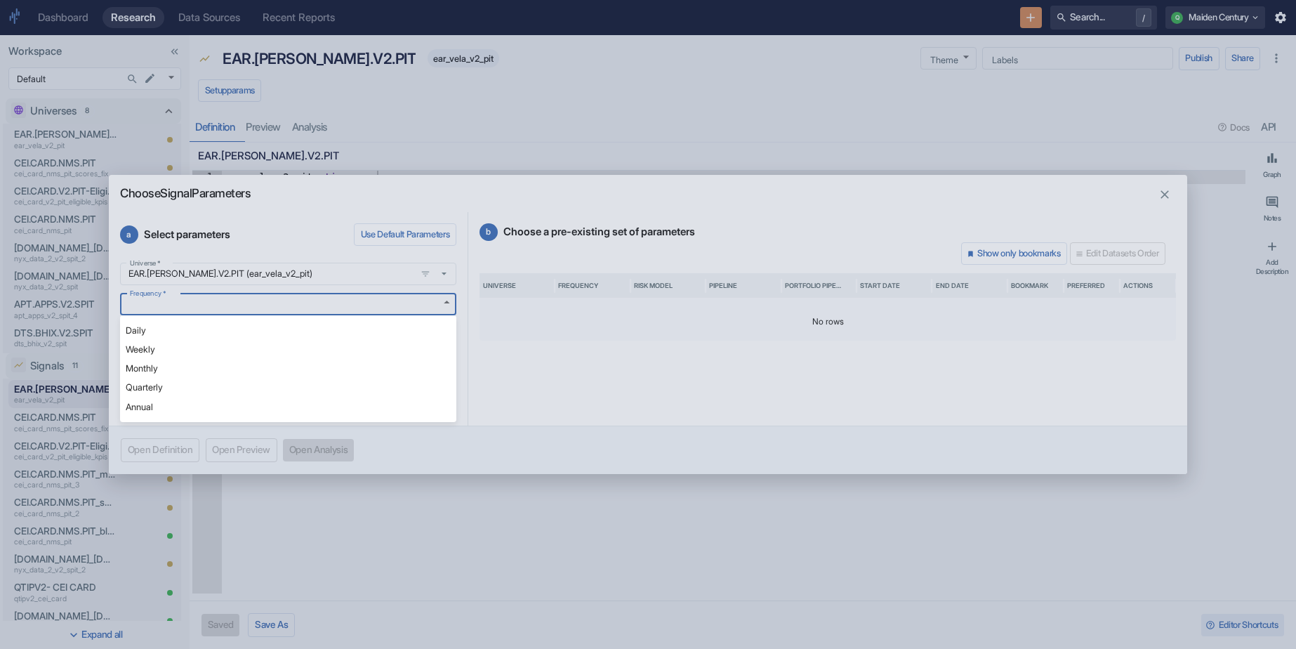
click at [204, 329] on li "Daily" at bounding box center [288, 330] width 336 height 19
type textarea "x"
type input "DAILY"
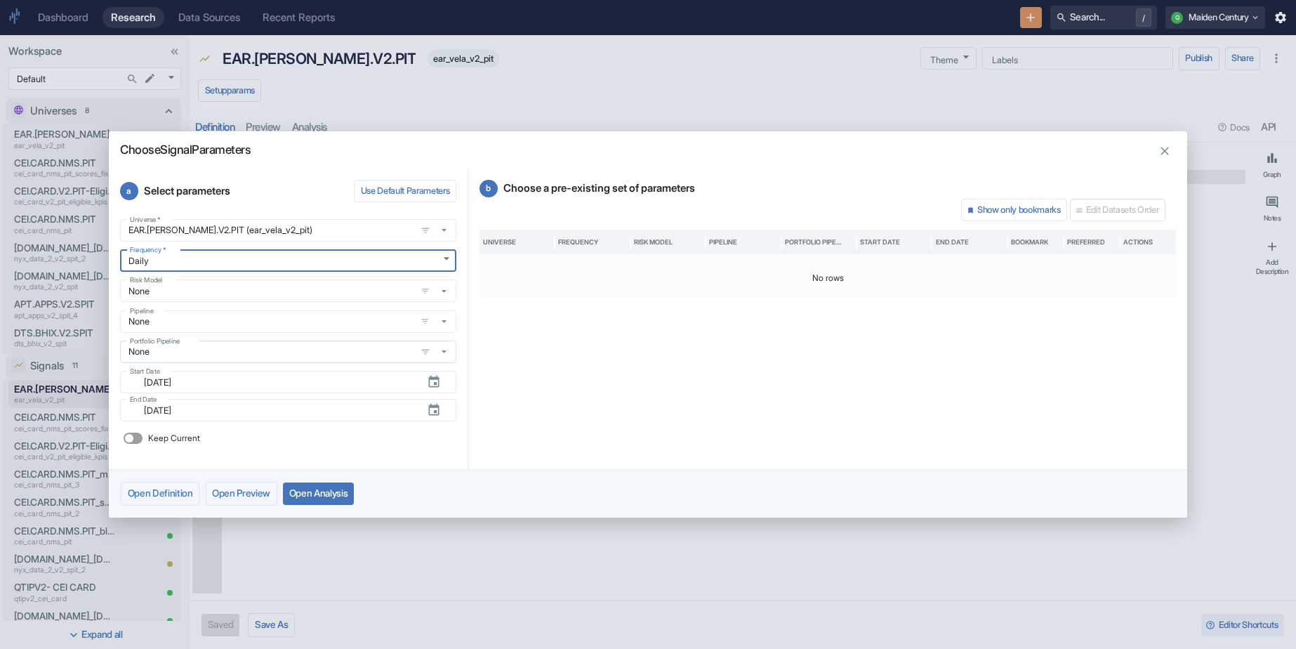
click at [228, 354] on input "None" at bounding box center [267, 351] width 287 height 12
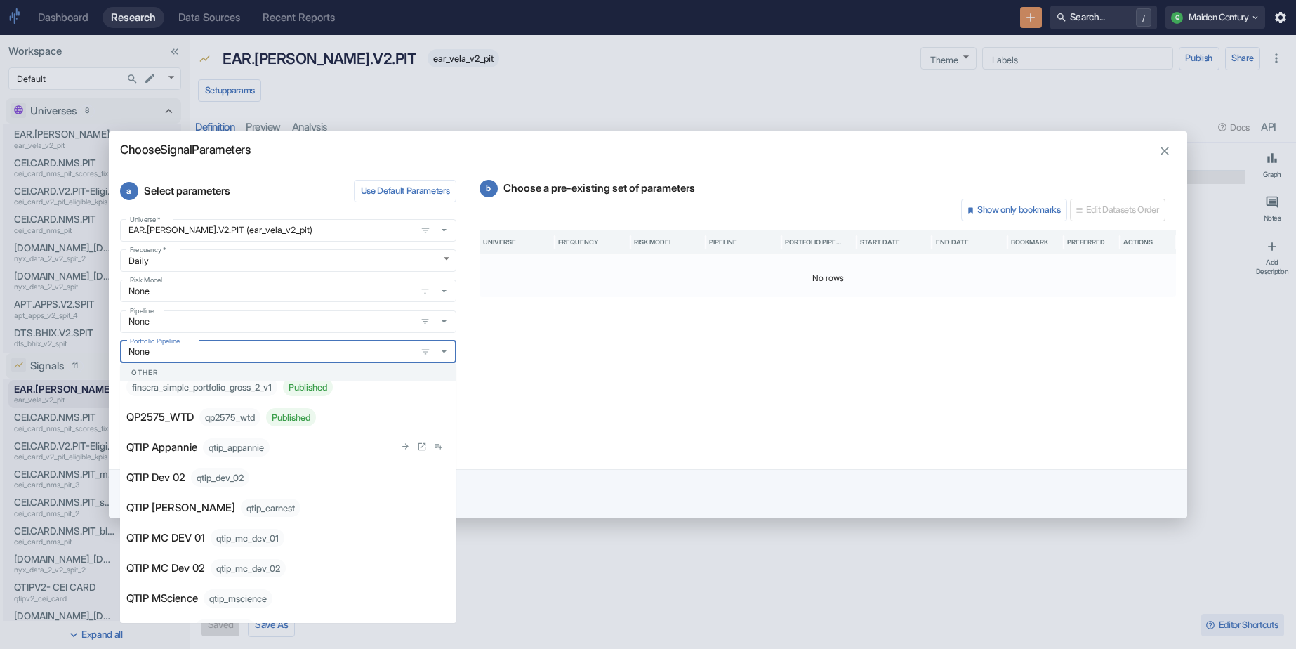
scroll to position [219, 0]
click at [194, 448] on p "QP2575_WTD" at bounding box center [159, 446] width 67 height 15
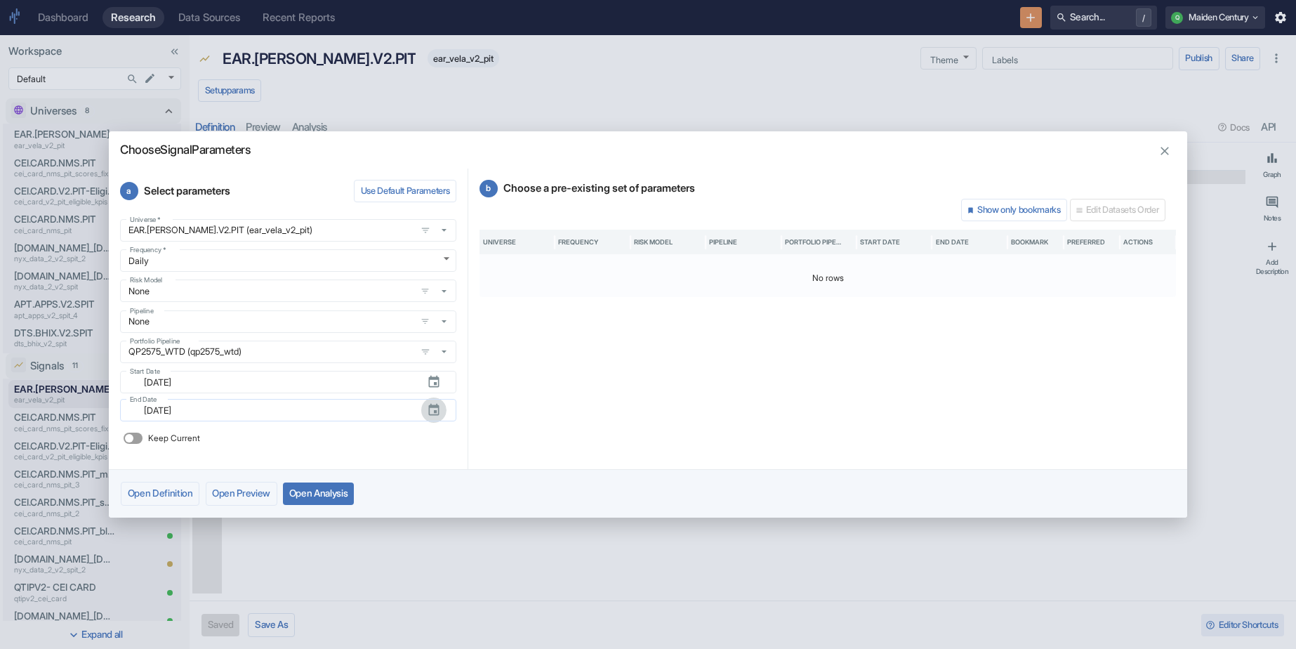
click at [442, 413] on button "button" at bounding box center [433, 409] width 25 height 25
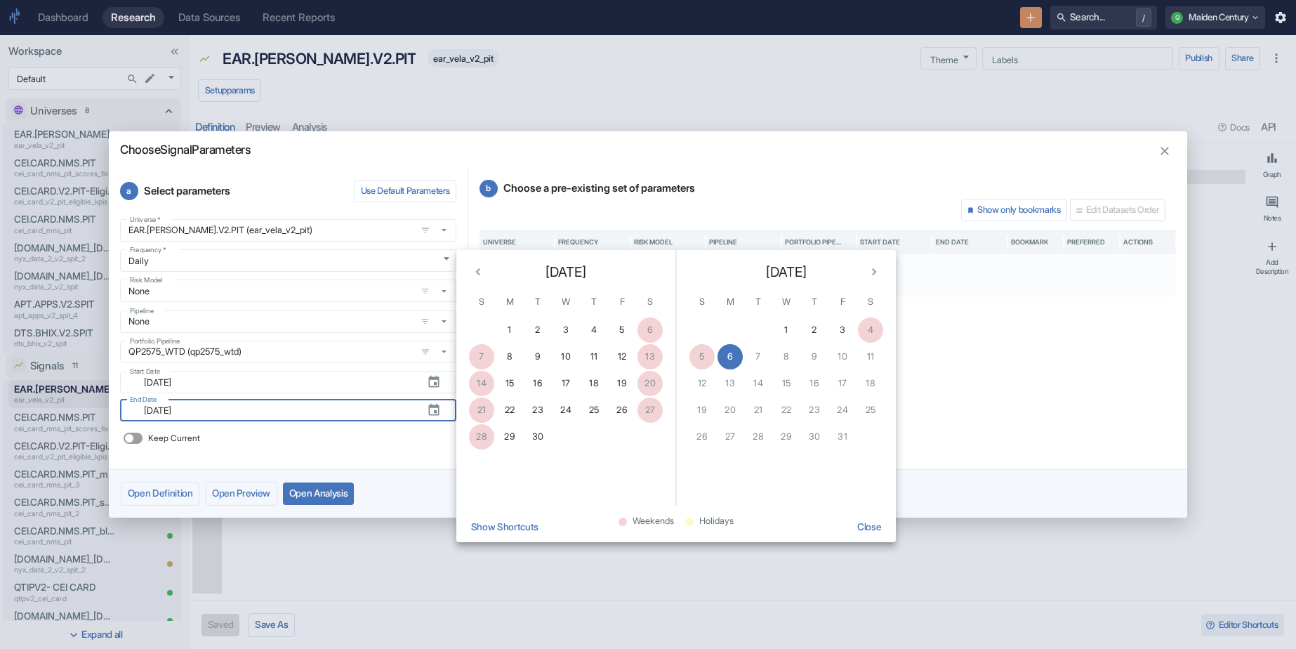
click at [409, 451] on div "a Select parameters Use Default Parameters Universe   * EAR.[PERSON_NAME].V2.PI…" at bounding box center [288, 318] width 359 height 300
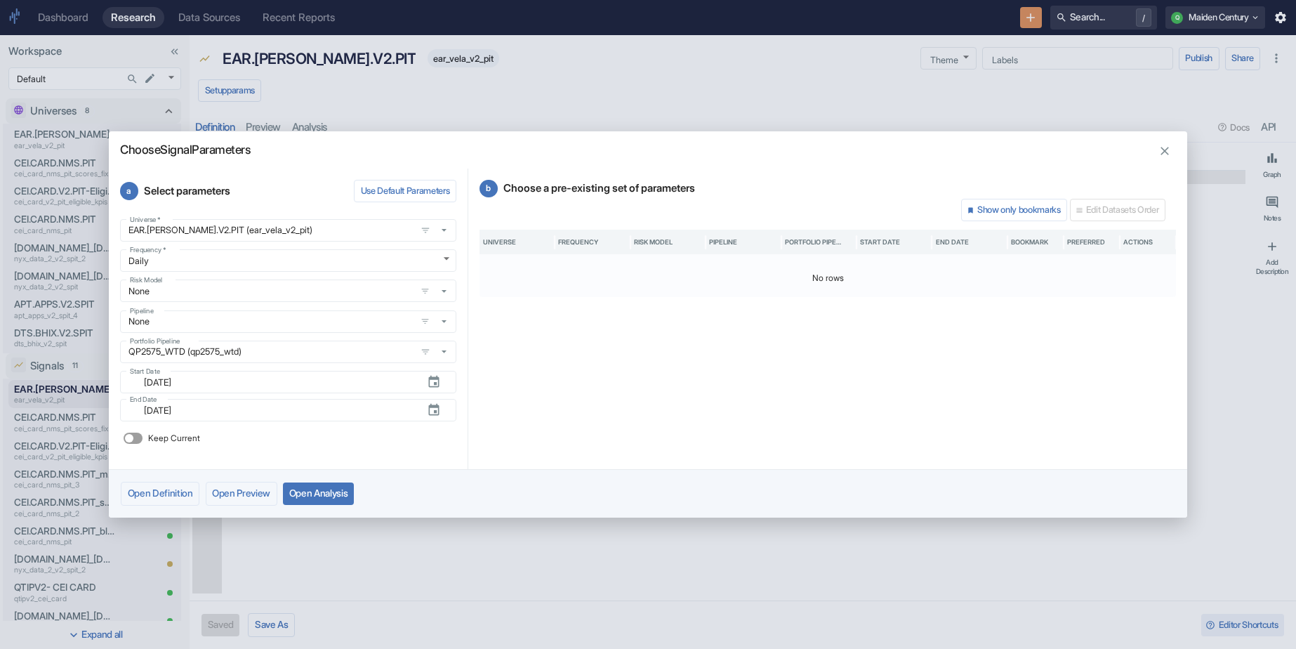
click at [323, 493] on button "Open Analysis" at bounding box center [318, 493] width 71 height 22
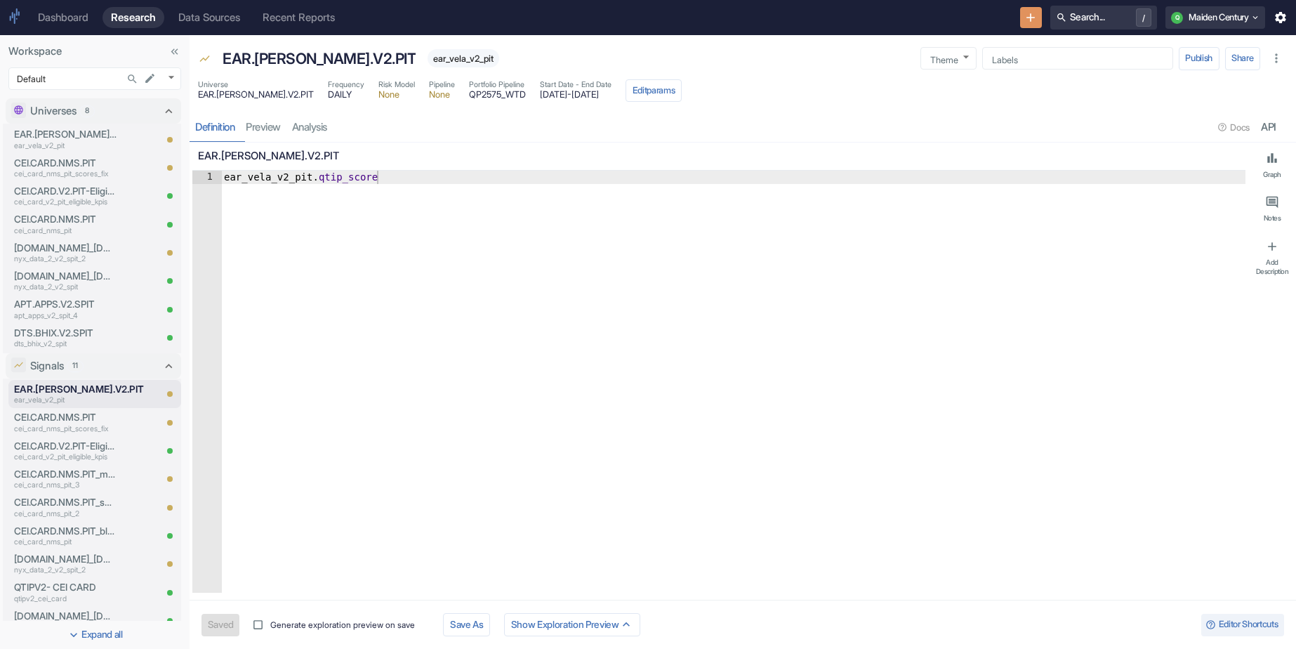
type textarea "x"
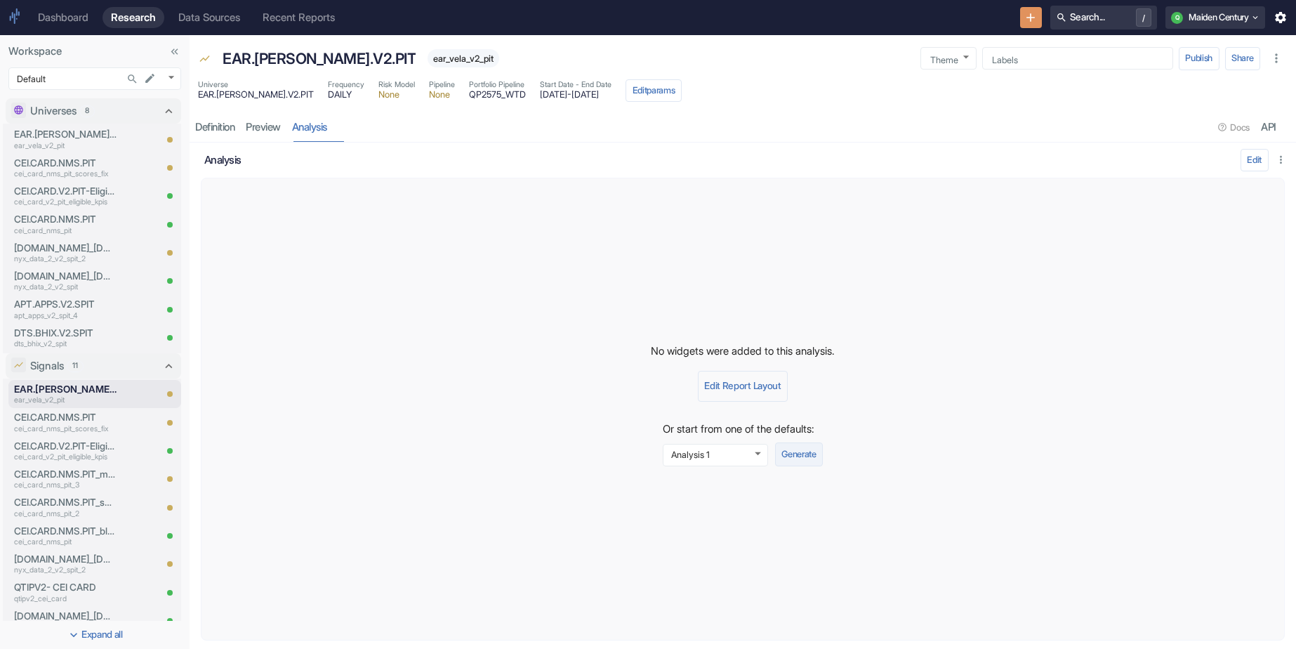
click at [800, 452] on button "Generate" at bounding box center [799, 454] width 48 height 24
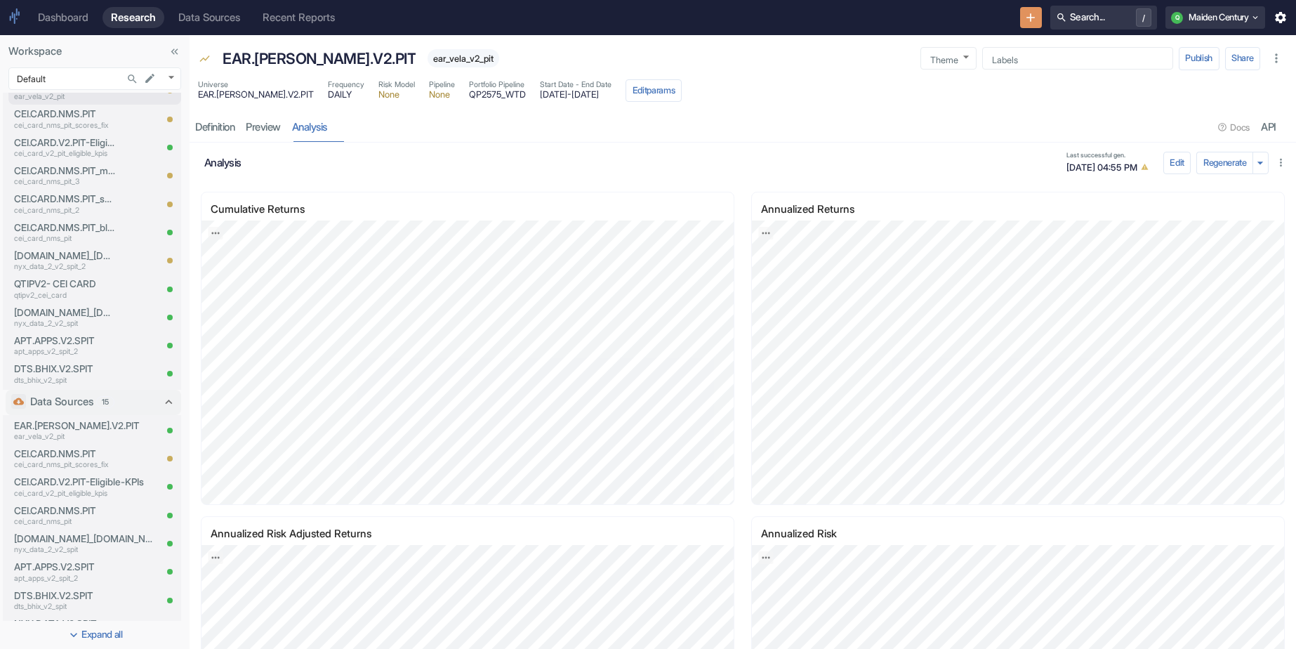
scroll to position [175, 0]
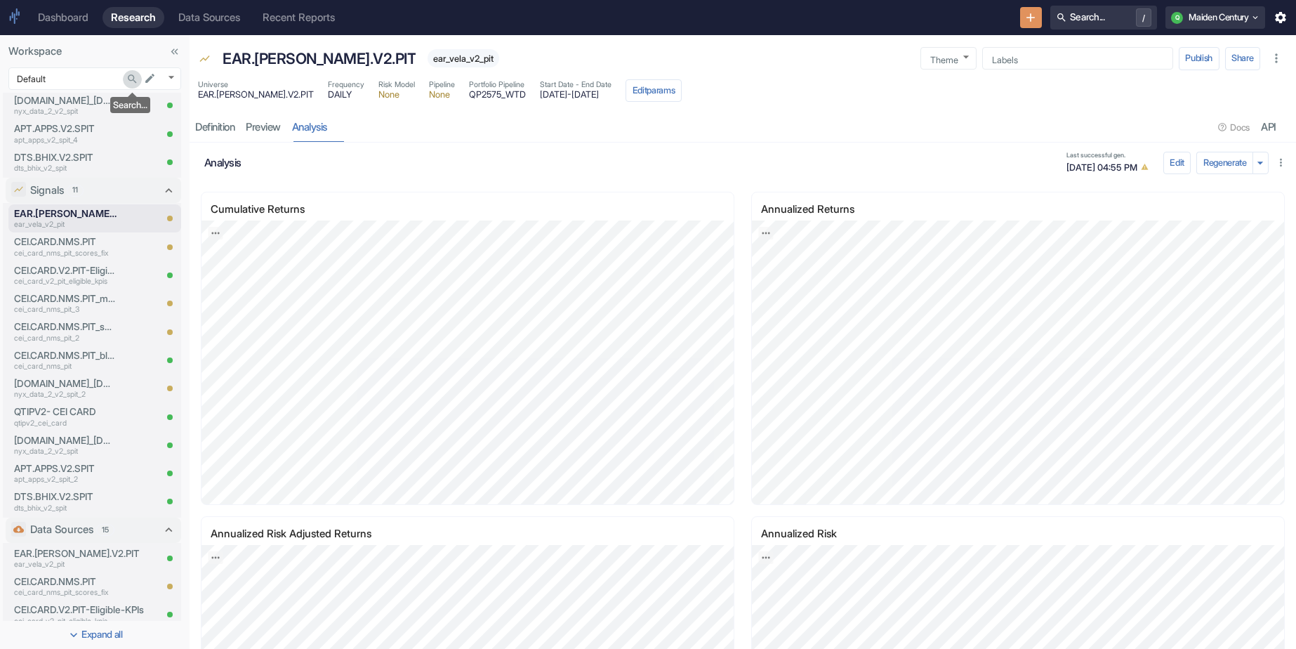
click at [138, 77] on button "Search..." at bounding box center [132, 78] width 19 height 19
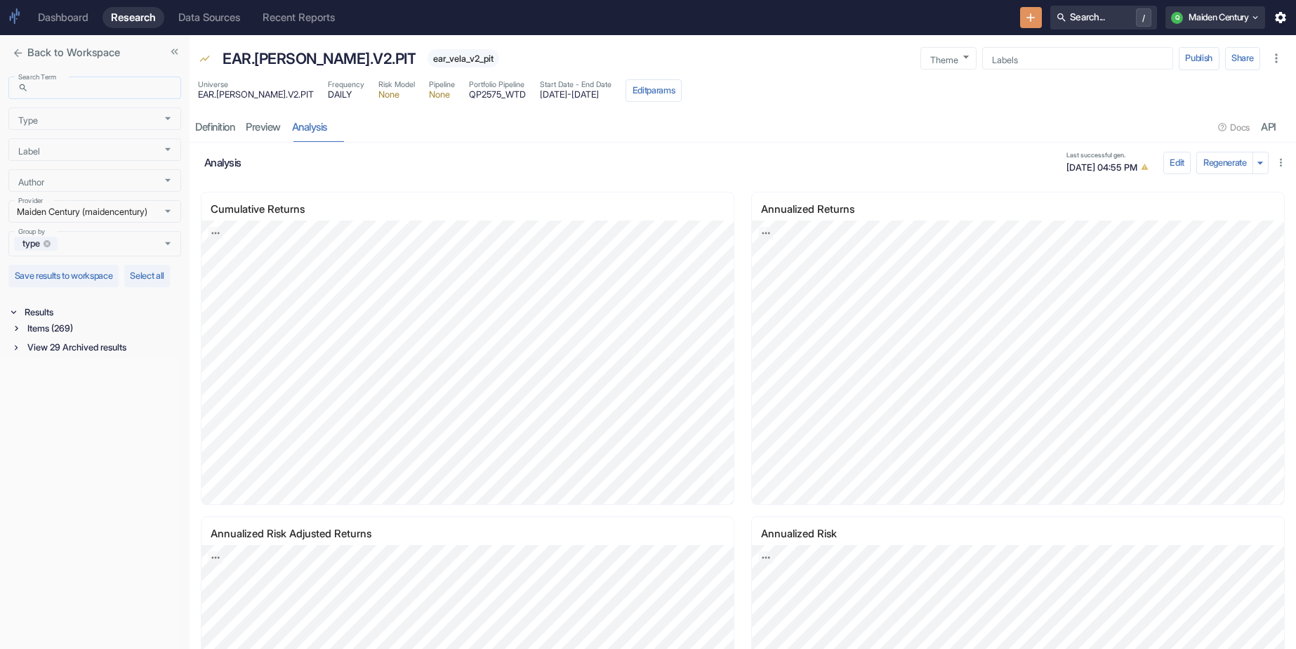
click at [87, 97] on div "​ Search Term" at bounding box center [94, 88] width 173 height 22
type input "ear"
click at [74, 336] on div "Items (28)" at bounding box center [103, 328] width 157 height 16
click at [99, 352] on div "Signal / Alpha Model (8)" at bounding box center [104, 344] width 154 height 16
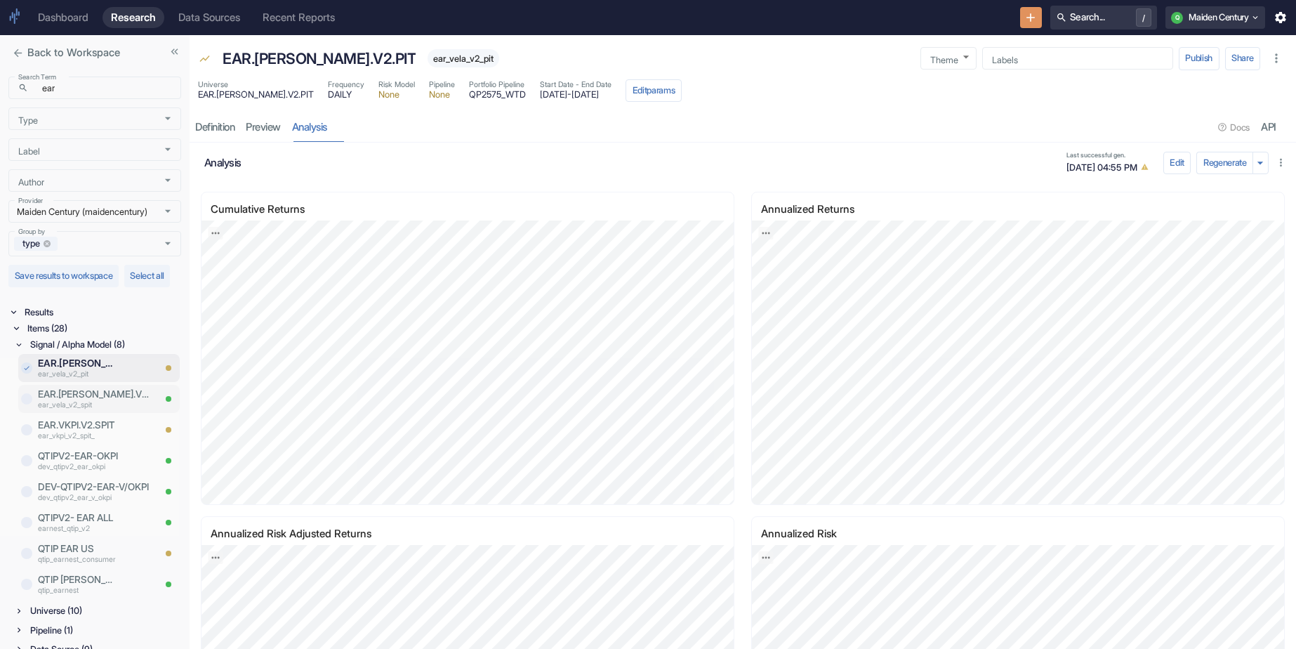
click at [106, 411] on p "ear_vela_v2_spit" at bounding box center [95, 405] width 115 height 11
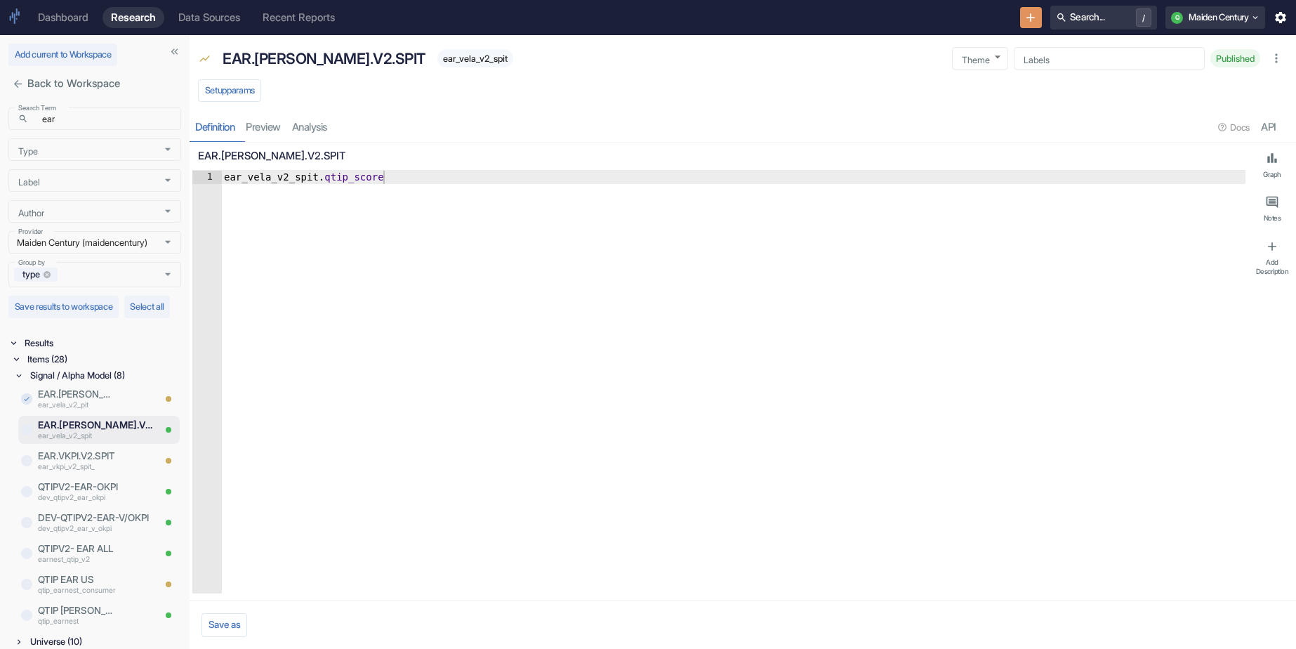
click at [330, 128] on div "Definition preview analysis Docs API" at bounding box center [743, 127] width 1106 height 29
click at [253, 90] on button "Setup params" at bounding box center [229, 90] width 63 height 22
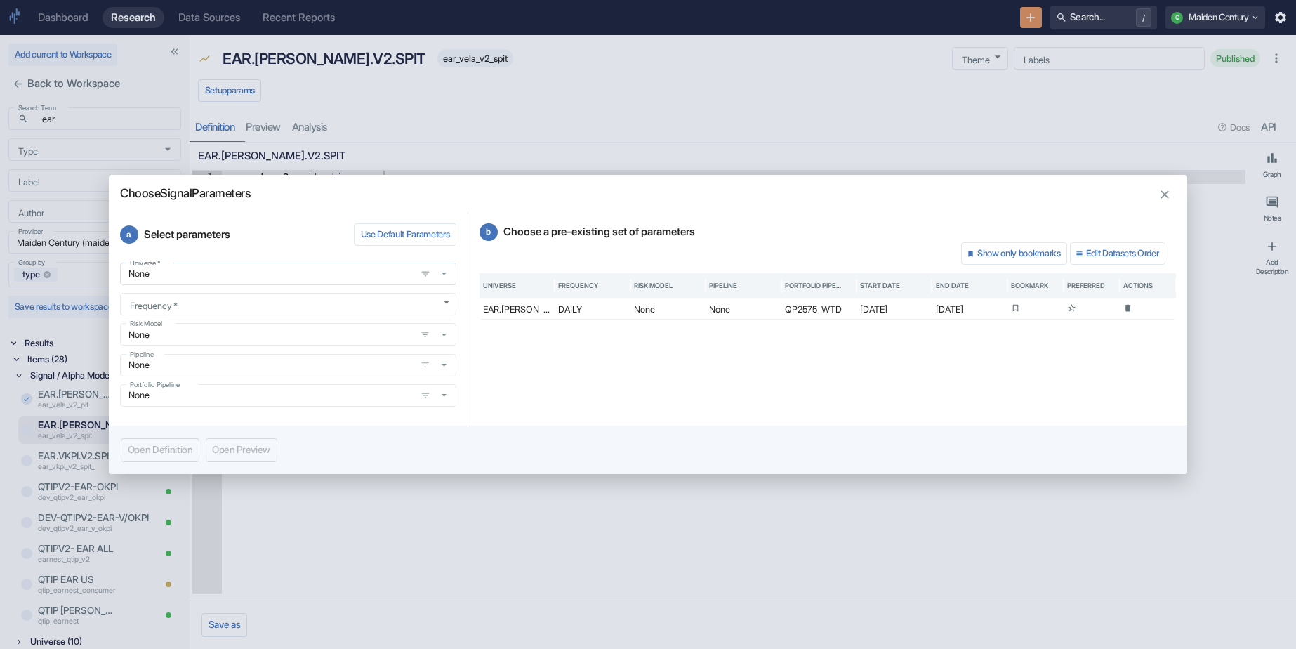
click at [264, 273] on input "None" at bounding box center [267, 273] width 287 height 12
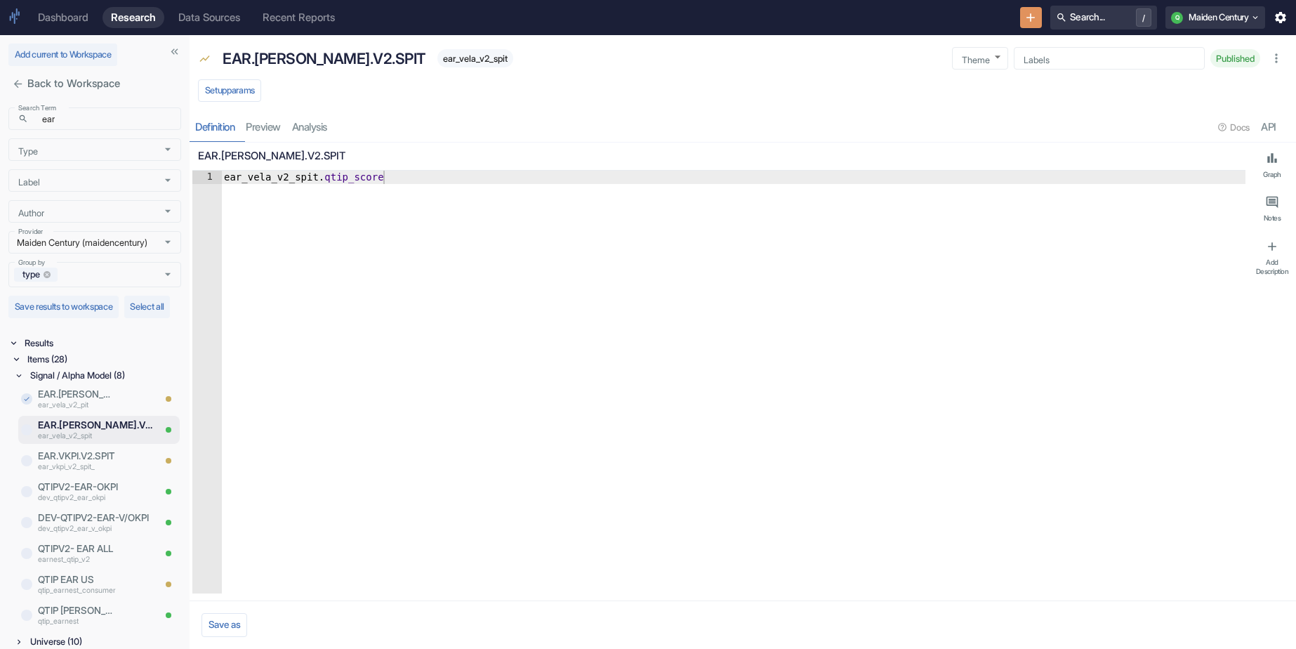
click at [112, 432] on p "EAR.[PERSON_NAME].V2.SPIT" at bounding box center [95, 425] width 115 height 14
click at [251, 100] on button "Setup params" at bounding box center [229, 90] width 63 height 22
type textarea "x"
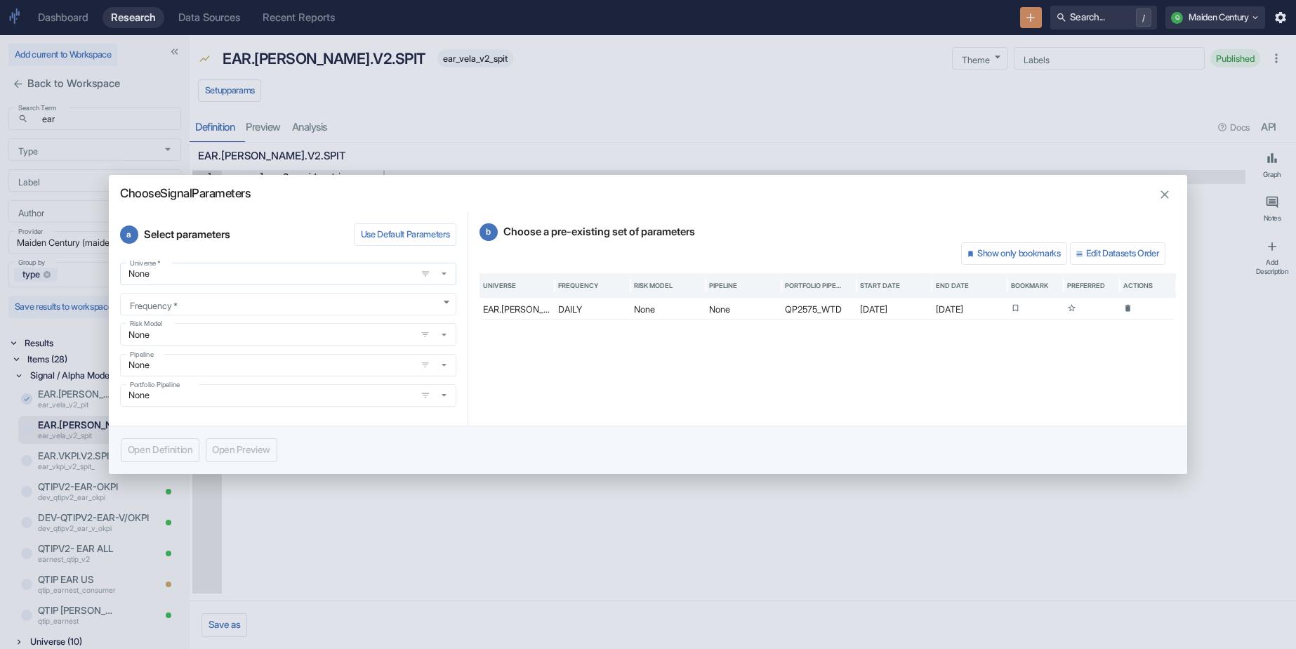
click at [215, 277] on input "None" at bounding box center [267, 273] width 287 height 12
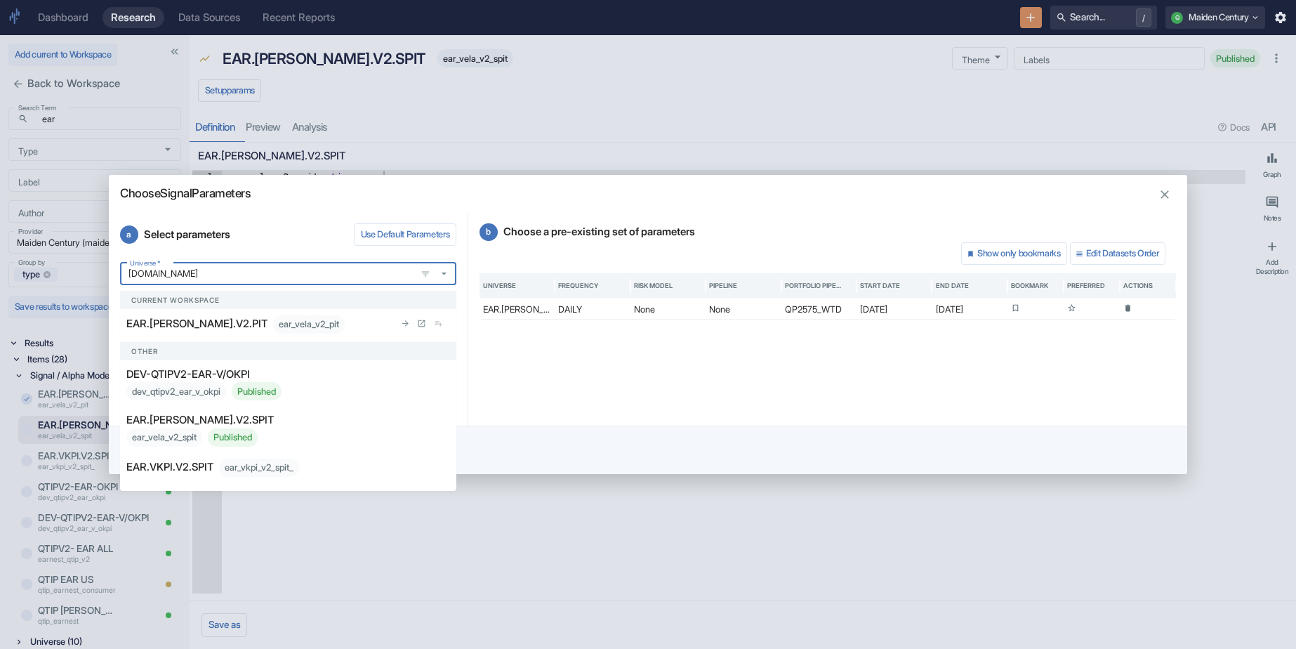
type input "ear.vel"
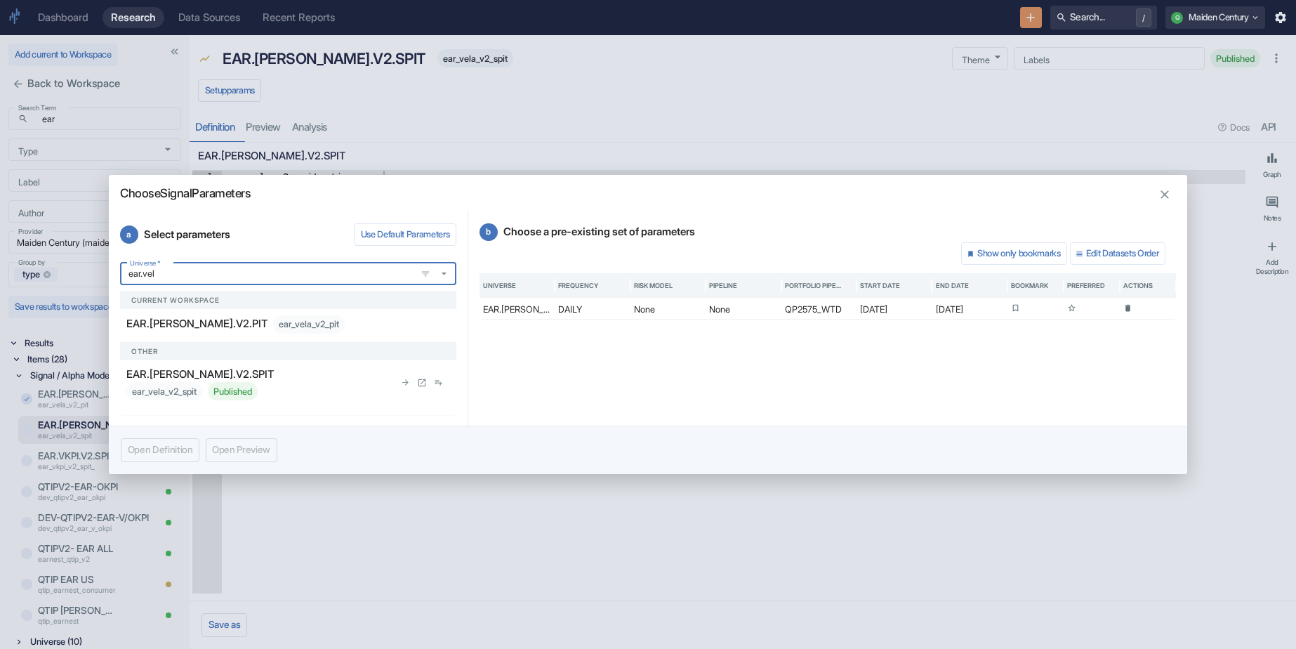
click at [212, 376] on p "EAR.[PERSON_NAME].V2.SPIT" at bounding box center [199, 373] width 147 height 15
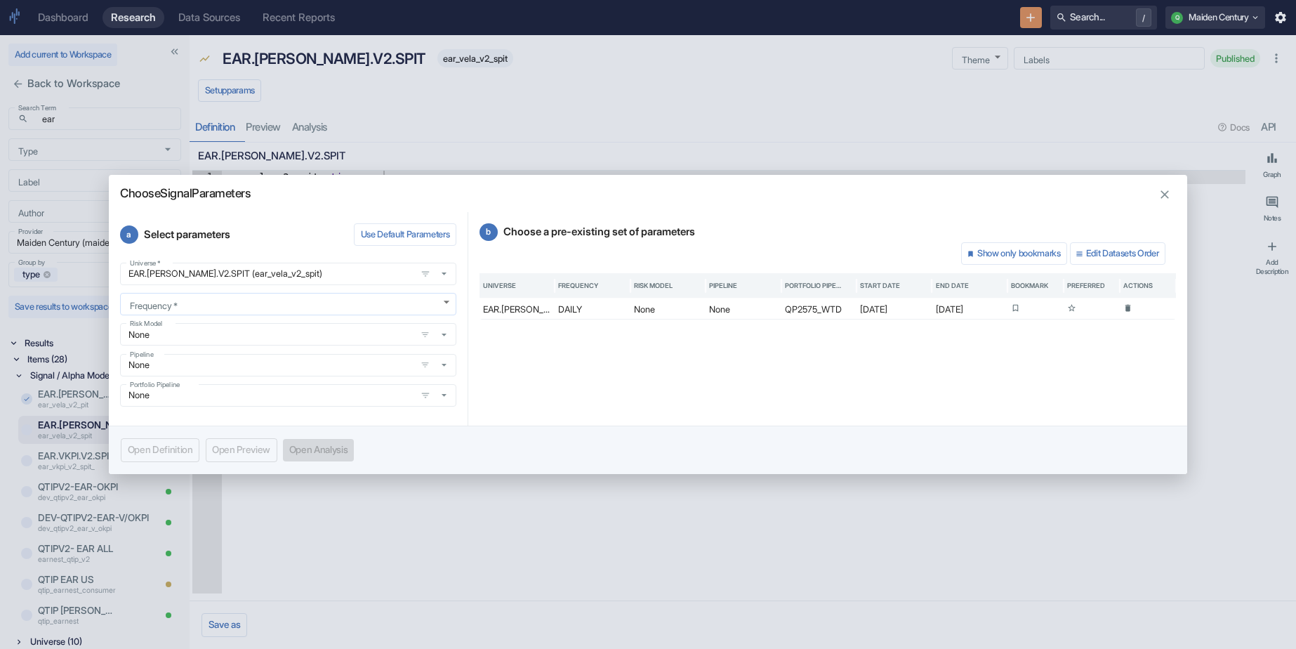
click at [227, 307] on body "Dashboard Research Data Sources Recent Reports Search... / Q Maiden Century Add…" at bounding box center [648, 324] width 1296 height 649
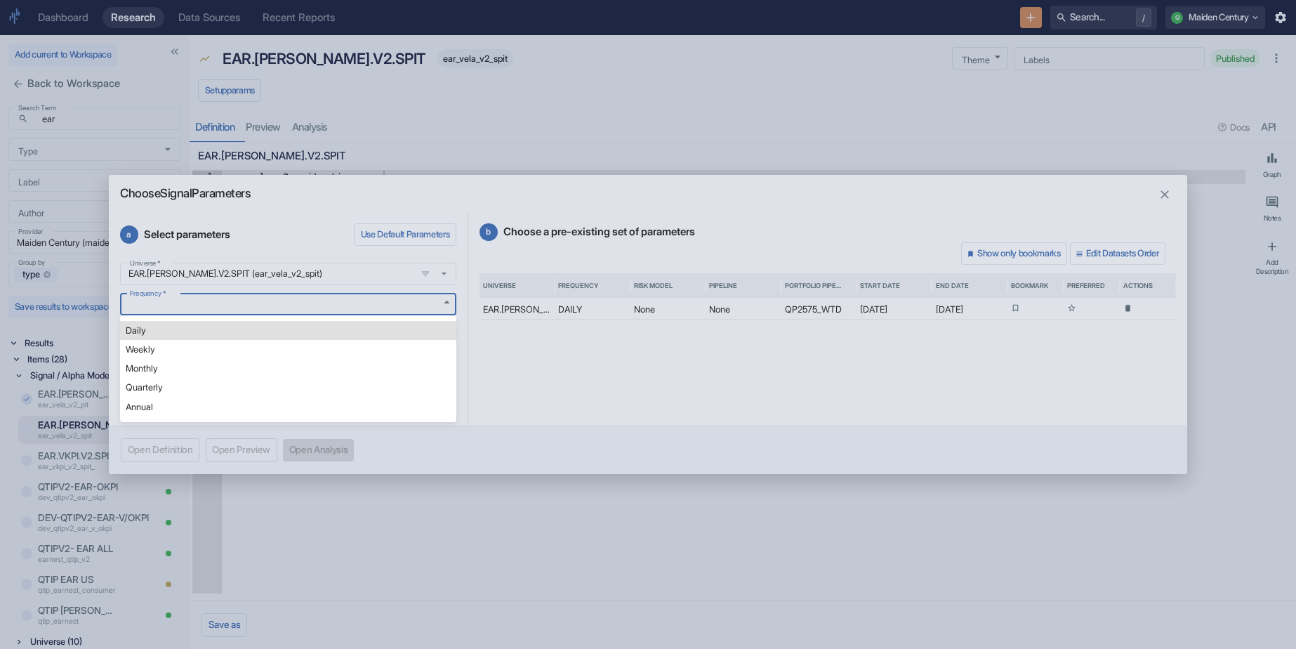
click at [213, 333] on li "Daily" at bounding box center [288, 330] width 336 height 19
type textarea "x"
type input "DAILY"
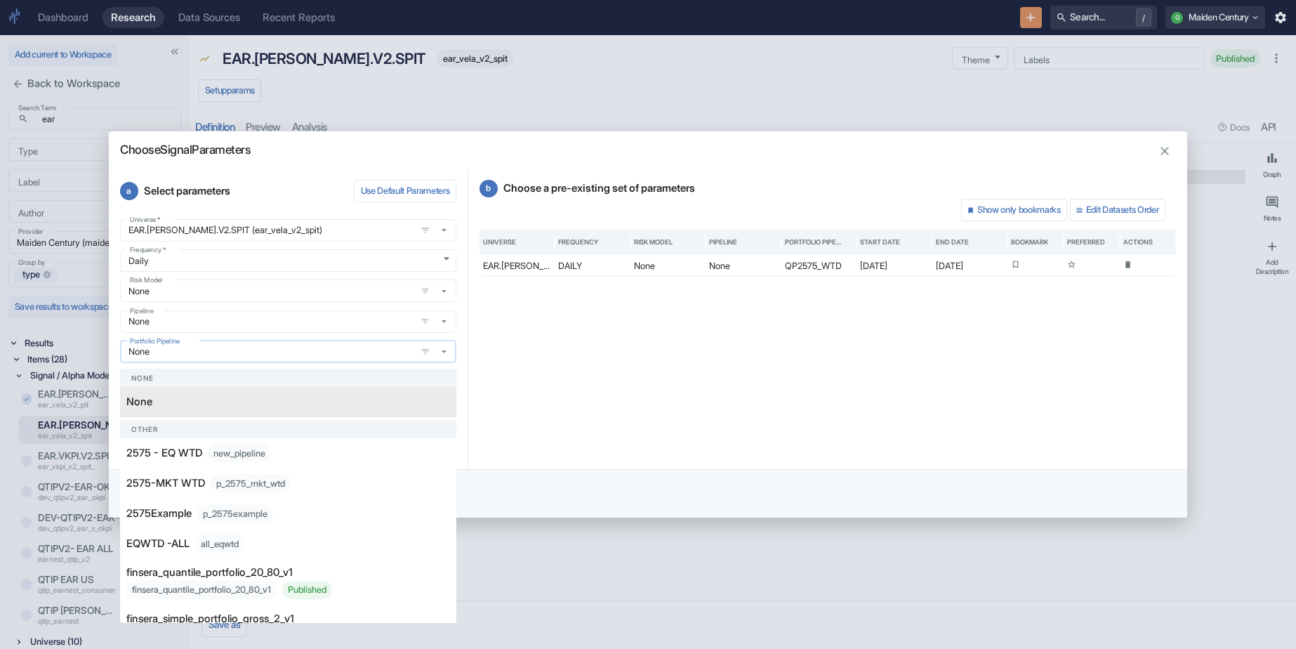
click at [322, 352] on input "None" at bounding box center [267, 351] width 287 height 12
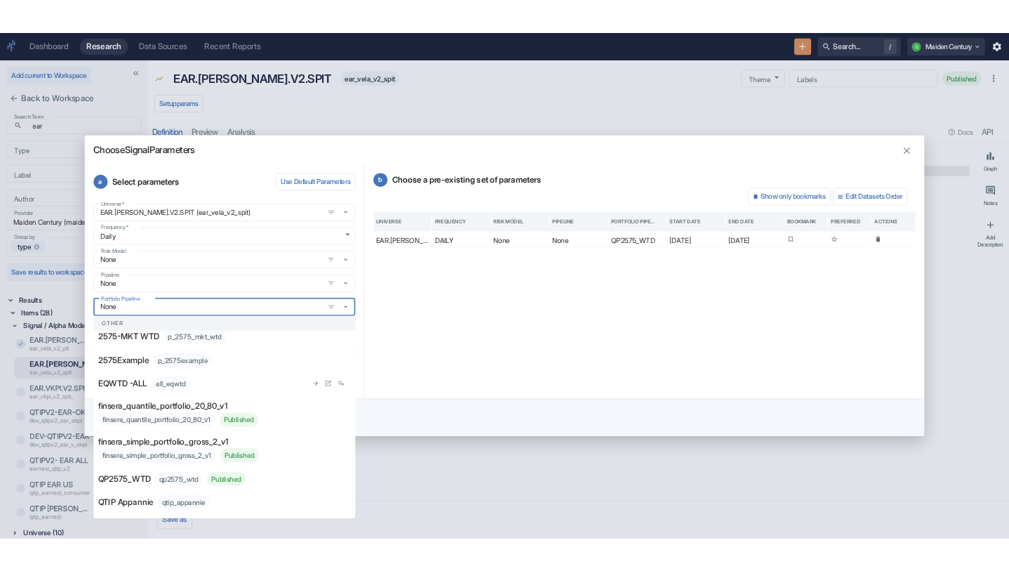
scroll to position [110, 0]
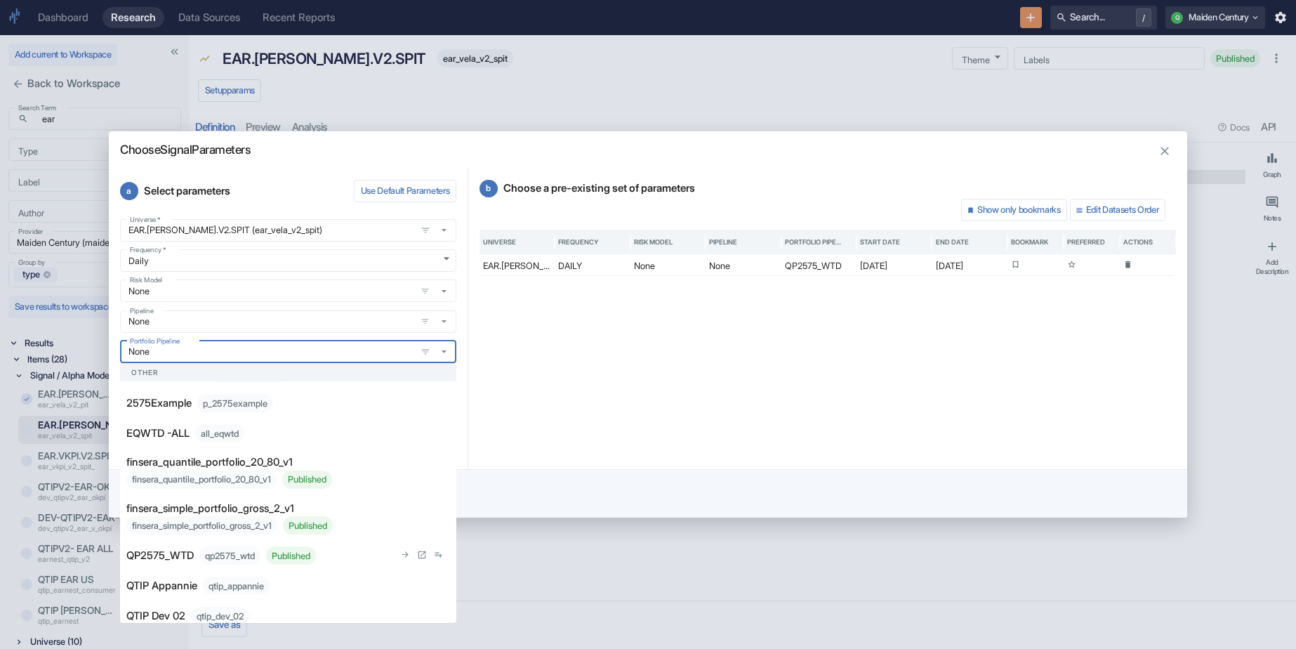
click at [192, 545] on li "QP2575_WTD qp2575_wtd Published" at bounding box center [288, 555] width 336 height 30
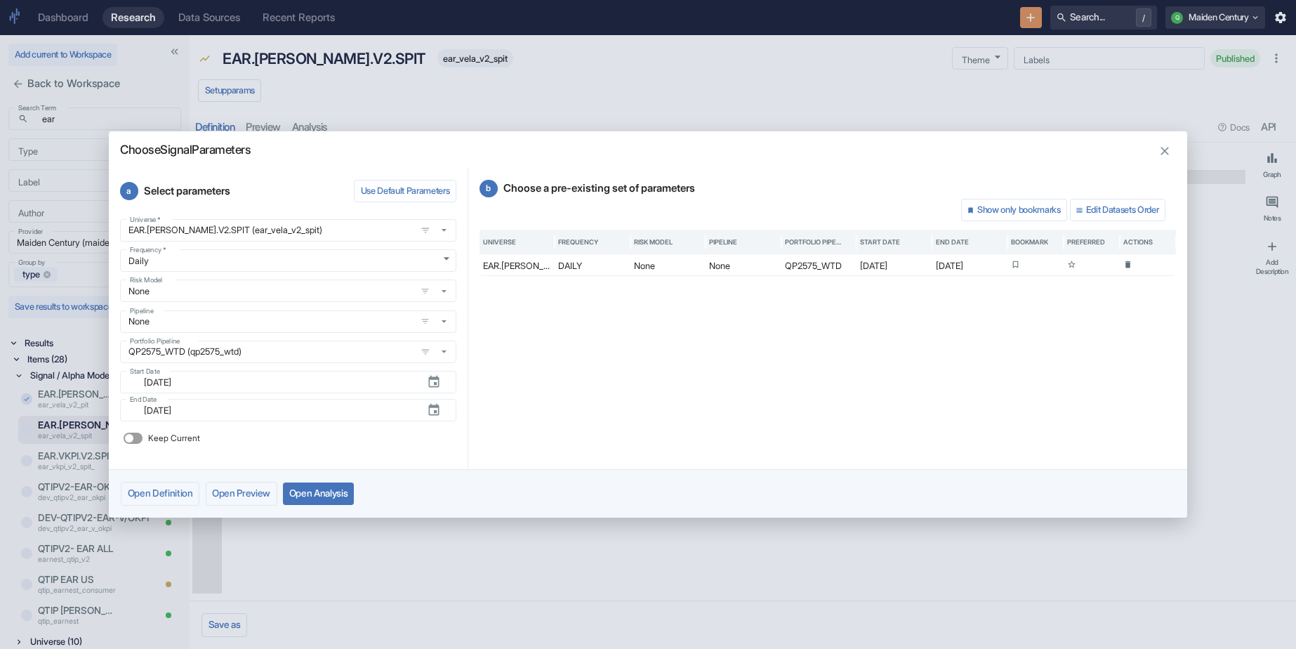
click at [337, 496] on button "Open Analysis" at bounding box center [318, 493] width 71 height 22
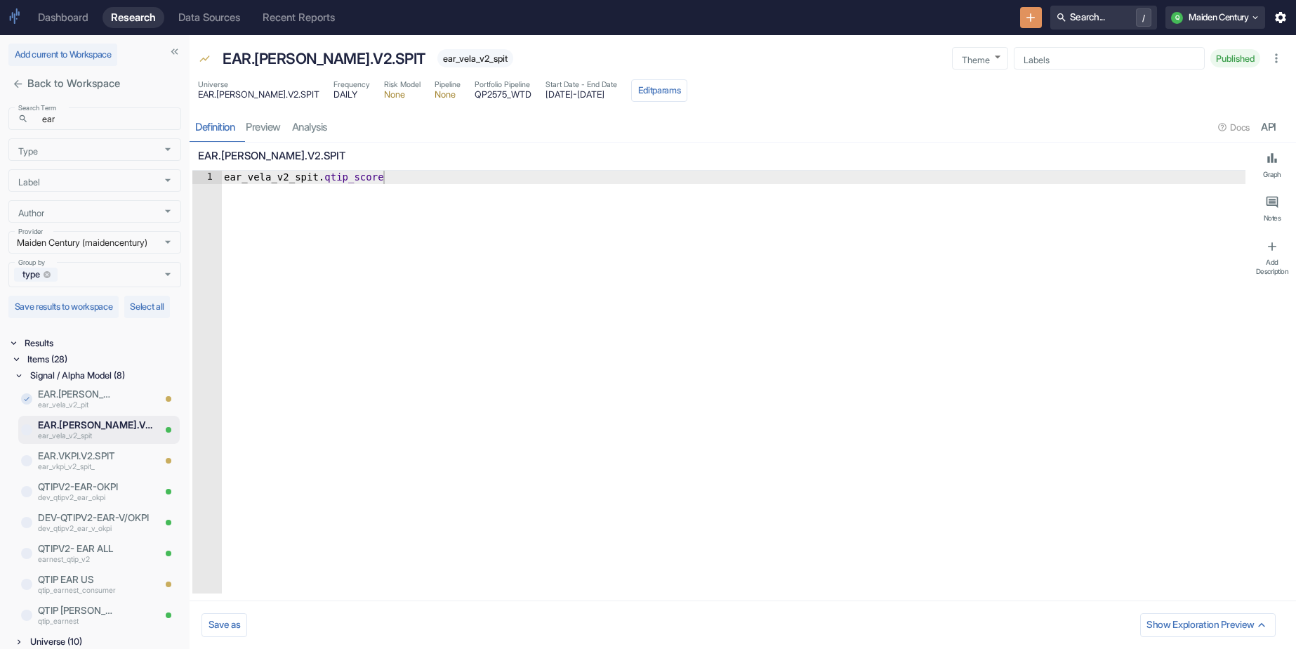
type textarea "x"
